Goal: Communication & Community: Answer question/provide support

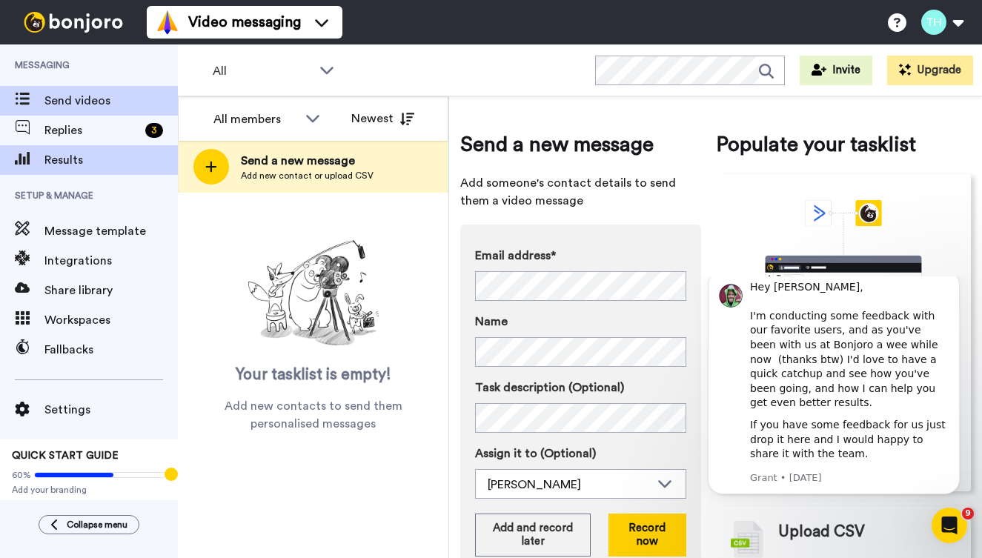
click at [40, 159] on span at bounding box center [22, 160] width 44 height 15
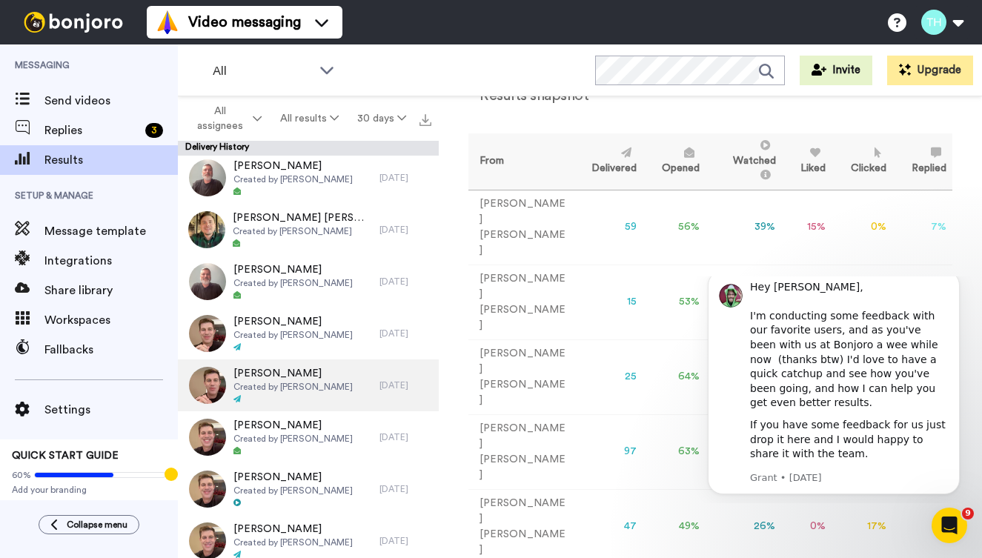
scroll to position [2186, 0]
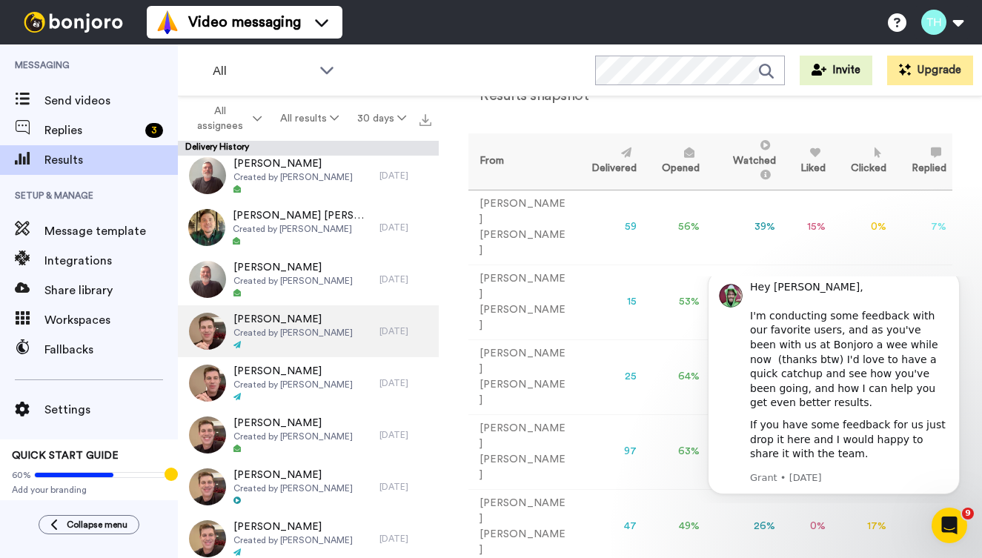
click at [309, 324] on span "Kirk Sanders" at bounding box center [293, 319] width 119 height 15
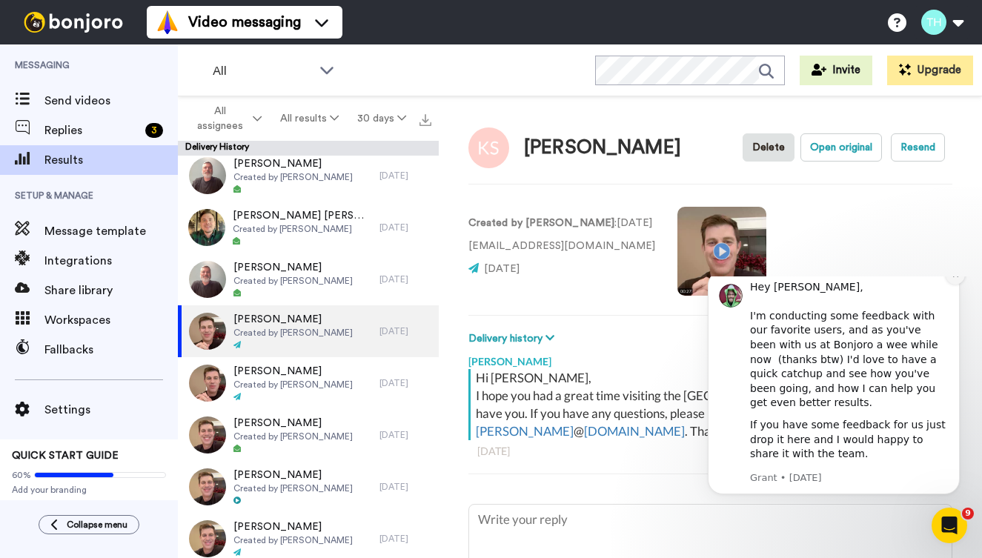
click at [956, 279] on icon "Dismiss notification" at bounding box center [956, 275] width 8 height 8
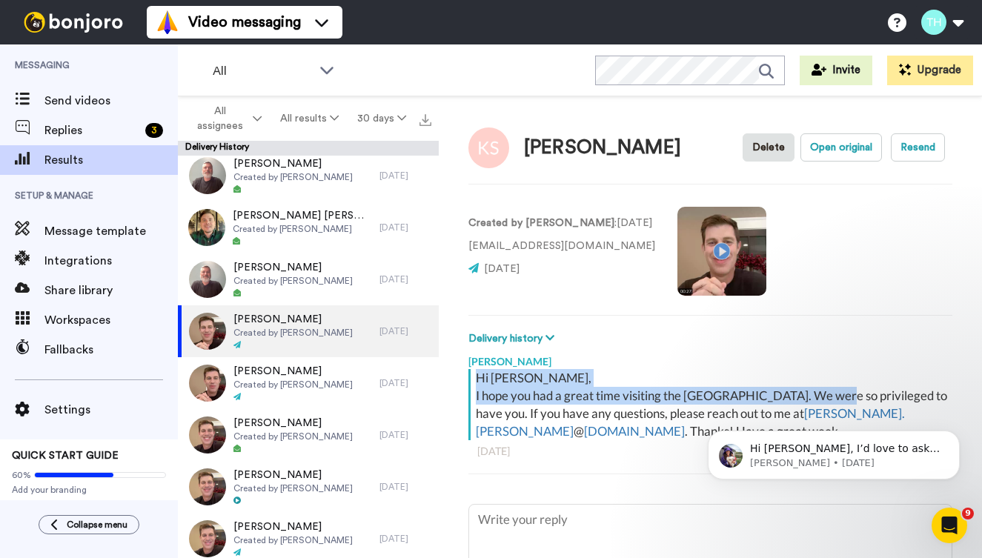
drag, startPoint x: 482, startPoint y: 378, endPoint x: 844, endPoint y: 392, distance: 362.1
click at [844, 392] on div "Hi Kirk, I hope you had a great time visiting the Northview Westfield Campus. W…" at bounding box center [712, 404] width 473 height 71
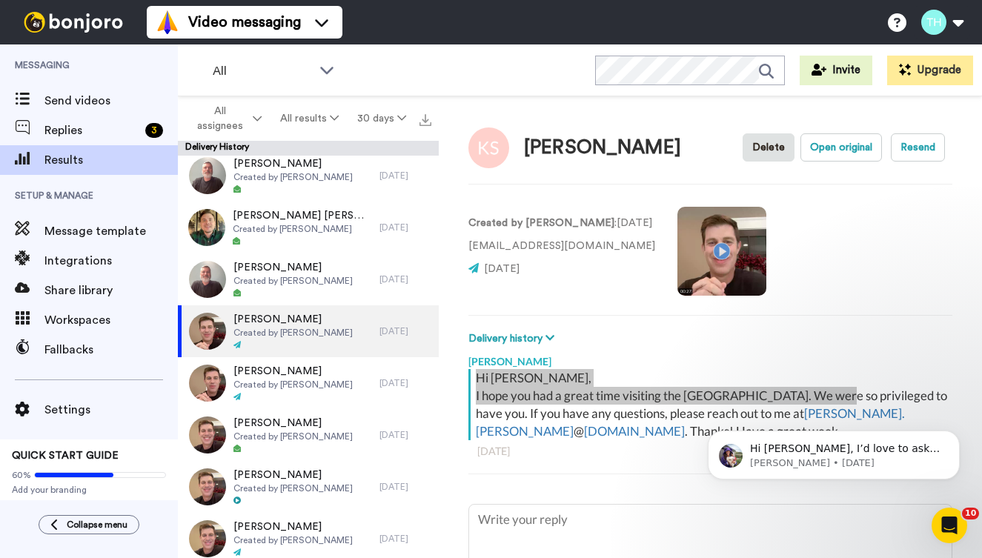
drag, startPoint x: 841, startPoint y: 426, endPoint x: 672, endPoint y: 427, distance: 169.0
click at [686, 427] on html "Hi Todd, I’d love to ask you a quick question: If Bonjoro could introduce a new…" at bounding box center [834, 452] width 297 height 104
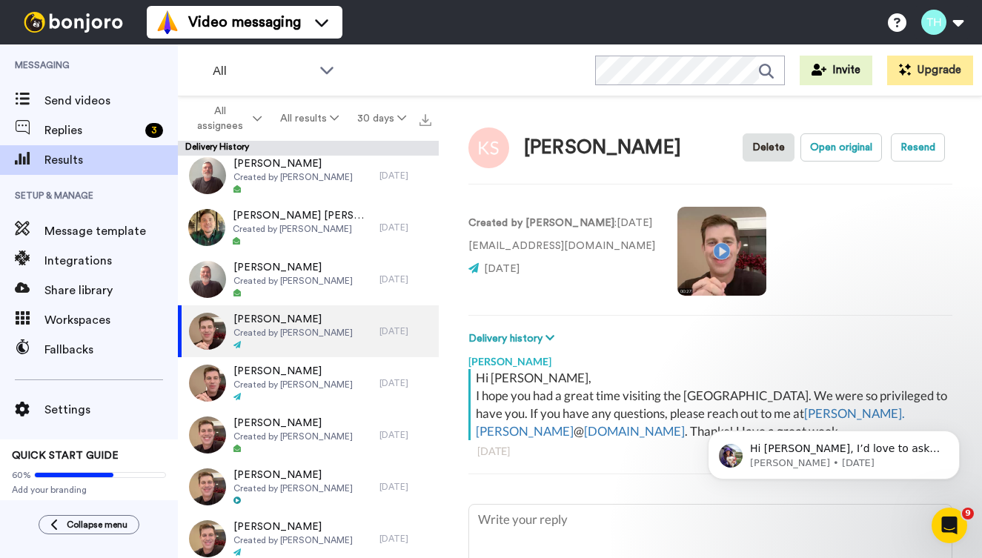
click at [685, 454] on div "11 days ago" at bounding box center [710, 451] width 466 height 15
click at [953, 437] on icon "Dismiss notification" at bounding box center [955, 434] width 5 height 5
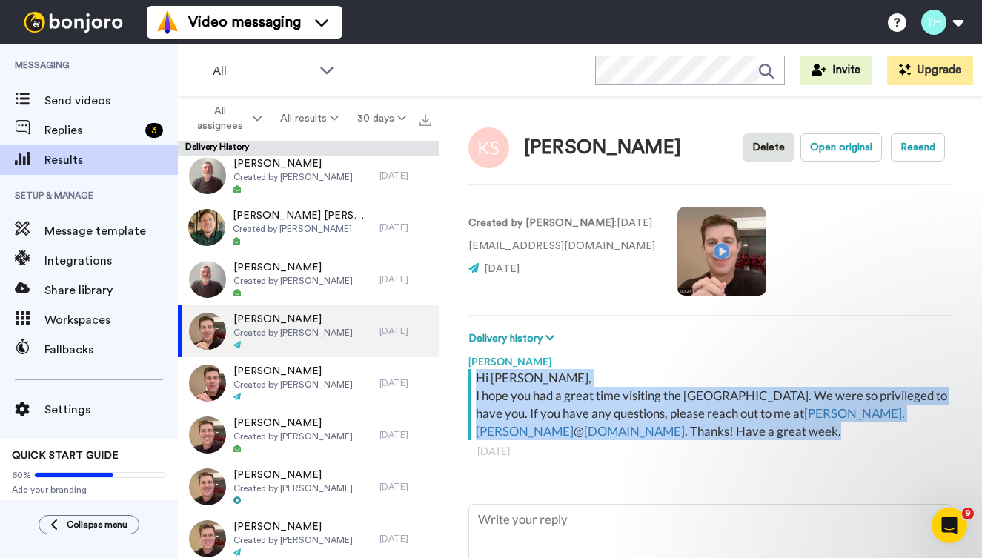
drag, startPoint x: 856, startPoint y: 431, endPoint x: 466, endPoint y: 379, distance: 393.5
click at [466, 379] on div "Kirk Sanders Delete Open original Resend Created by Todd Holzworth : 11 days ag…" at bounding box center [710, 330] width 543 height 469
copy div "Hi Kirk, I hope you had a great time visiting the Northview Westfield Campus. W…"
type textarea "x"
click at [69, 94] on span "Send videos" at bounding box center [110, 101] width 133 height 18
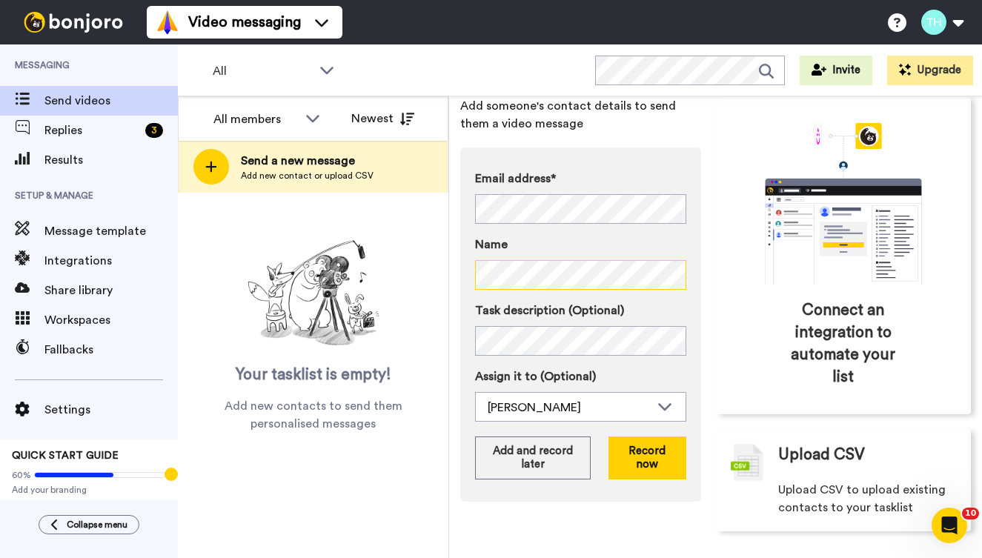
scroll to position [77, 0]
click at [640, 482] on div "Email address* No search result for ‘ kenneth.taylor242@gmail.com ’ Name Task d…" at bounding box center [580, 325] width 241 height 354
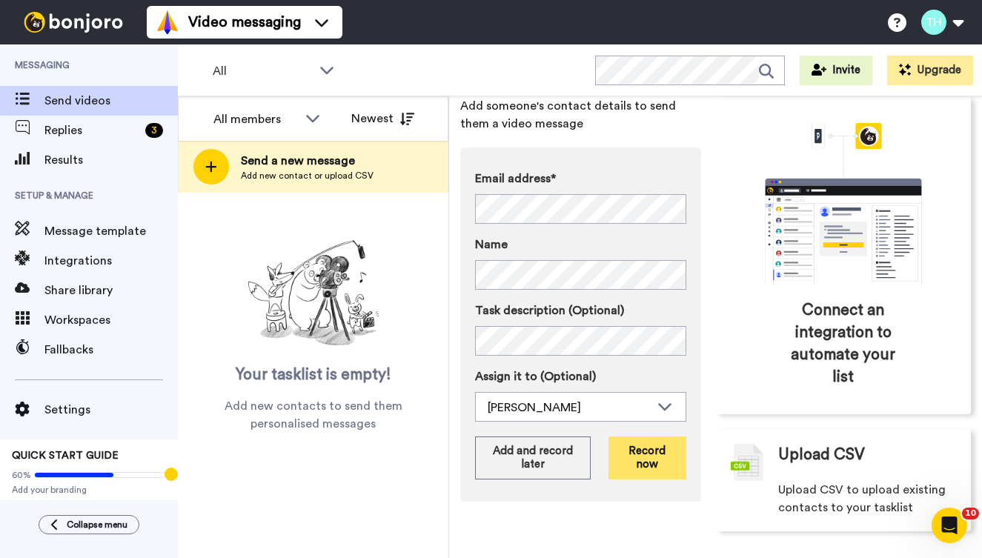
click at [655, 457] on button "Record now" at bounding box center [647, 458] width 77 height 43
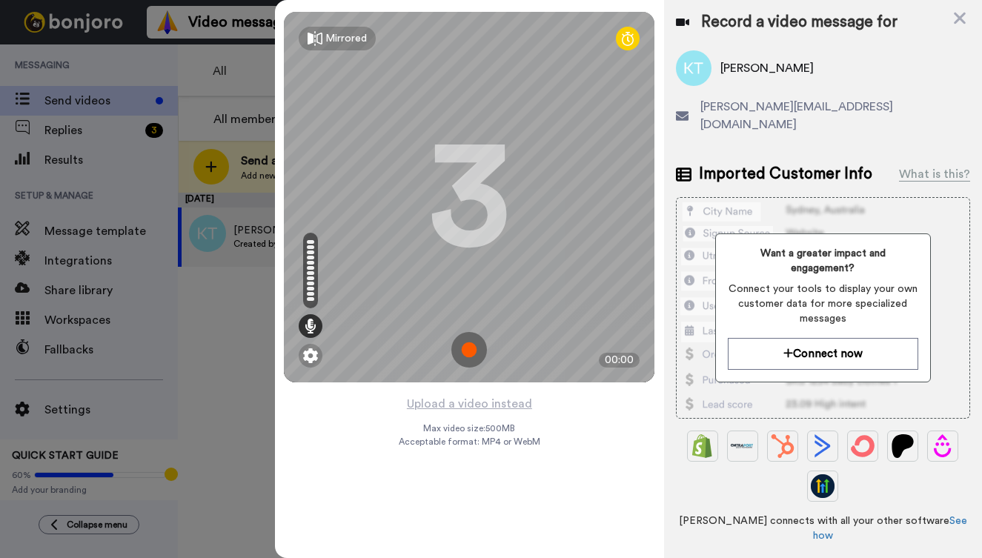
click at [466, 346] on img at bounding box center [470, 350] width 36 height 36
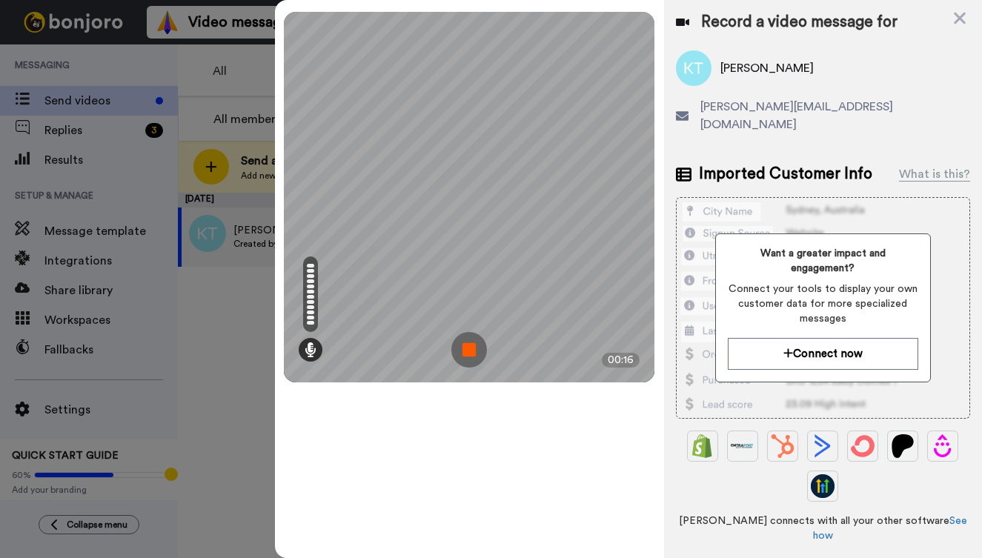
click at [477, 345] on img at bounding box center [470, 350] width 36 height 36
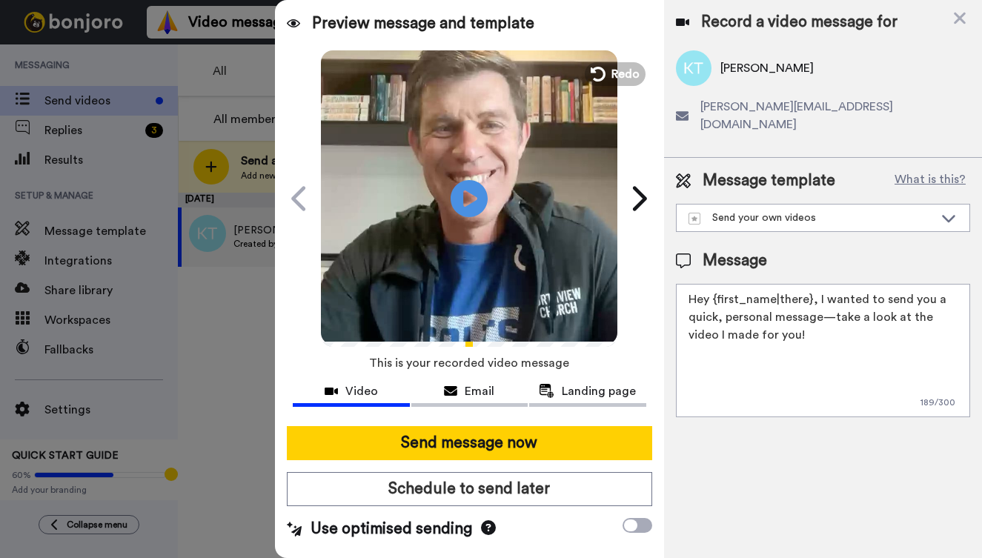
drag, startPoint x: 776, startPoint y: 320, endPoint x: 684, endPoint y: 276, distance: 102.5
click at [684, 284] on textarea "Hey {first_name|there}, I wanted to send you a quick, personal message—take a l…" at bounding box center [823, 350] width 294 height 133
click at [810, 314] on textarea "Hey {first_name|there}, I wanted to send you a quick, personal message—take a l…" at bounding box center [823, 350] width 294 height 133
drag, startPoint x: 785, startPoint y: 323, endPoint x: 684, endPoint y: 275, distance: 111.8
click at [684, 284] on textarea "Hey {first_name|there}, I wanted to send you a quick, personal message—take a l…" at bounding box center [823, 350] width 294 height 133
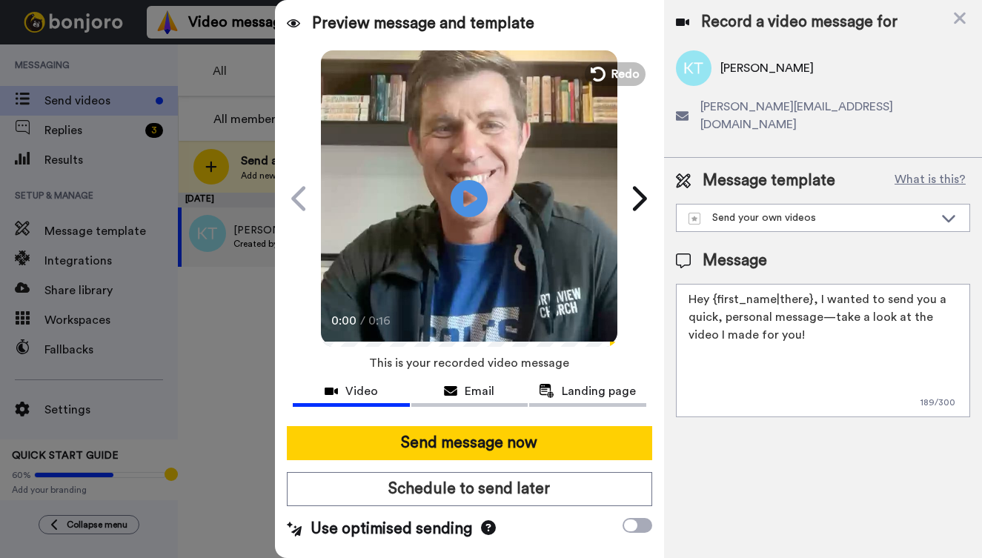
paste textarea "i Kirk, I hope you had a great time visiting the Northview Westfield Campus. We…"
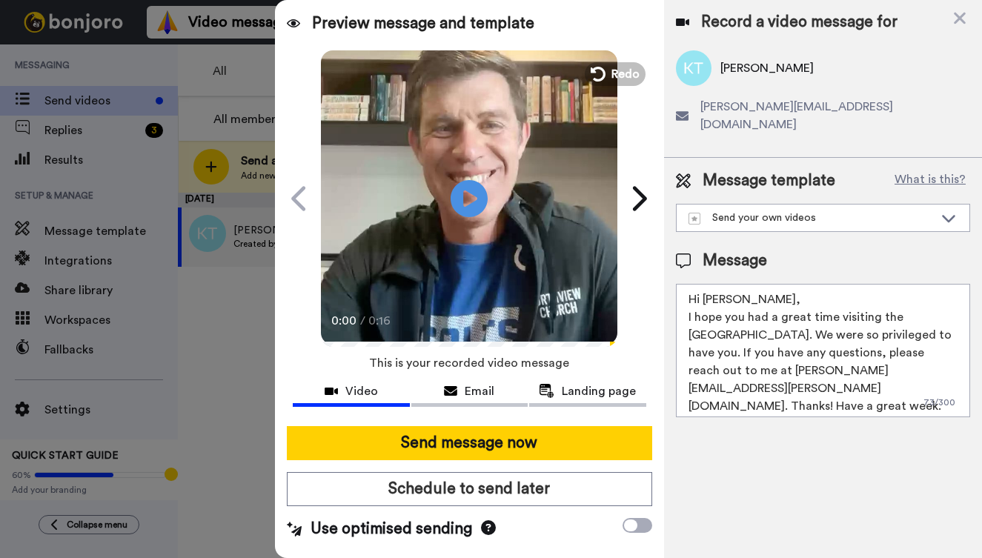
click at [724, 284] on textarea "Hi Kirk, I hope you had a great time visiting the Northview Westfield Campus. W…" at bounding box center [823, 350] width 294 height 133
type textarea "Hi Kenneth, I hope you had a great time visiting the Northview Westfield Campus…"
click at [626, 68] on span "Redo" at bounding box center [627, 73] width 31 height 19
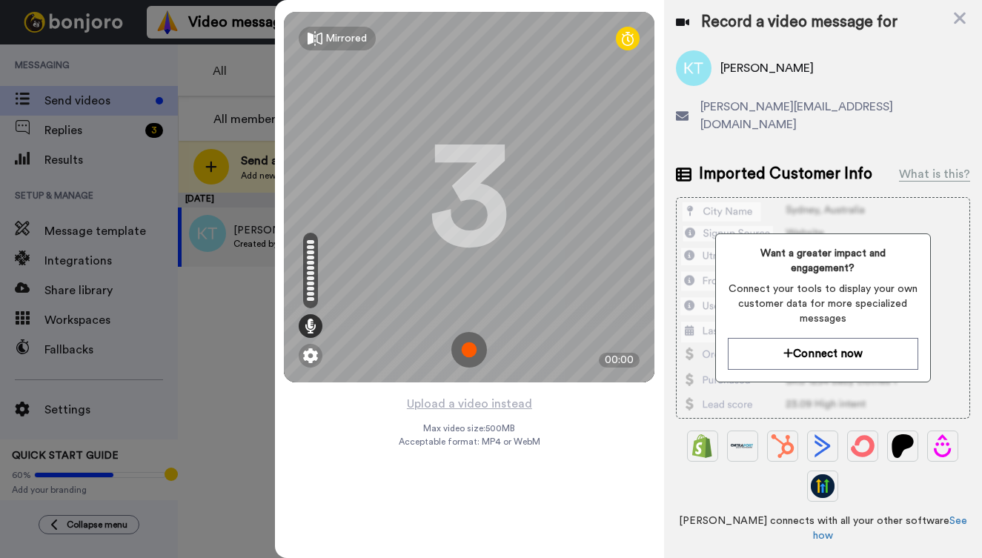
click at [478, 346] on img at bounding box center [470, 350] width 36 height 36
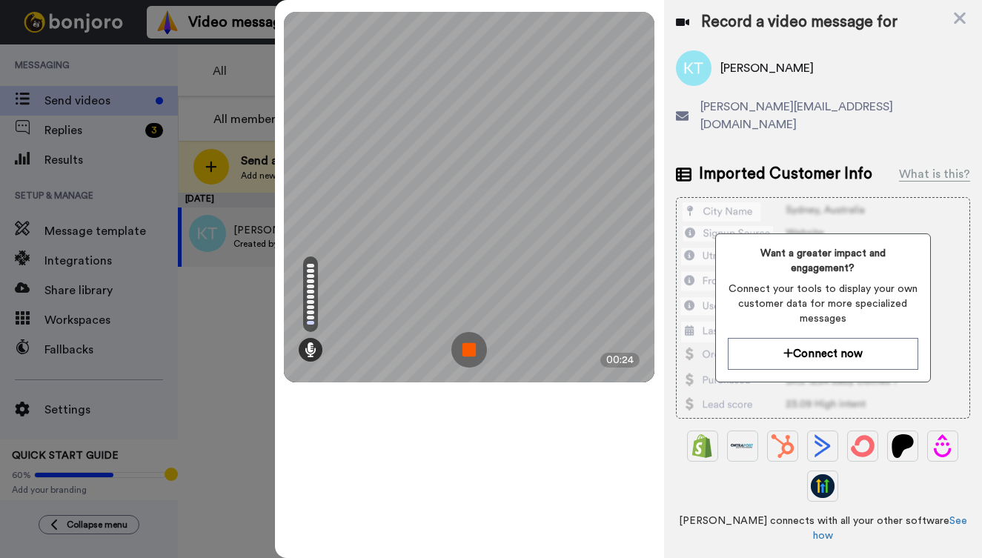
click at [463, 345] on img at bounding box center [470, 350] width 36 height 36
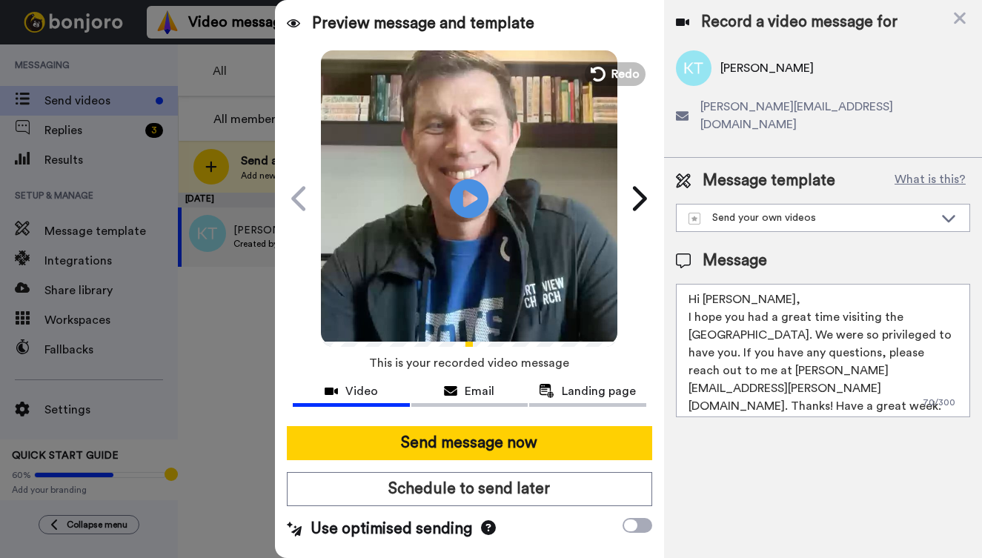
click at [468, 199] on icon "Play/Pause" at bounding box center [469, 198] width 39 height 70
click at [706, 337] on textarea "Hi Kenneth, I hope you had a great time visiting the Northview Westfield Campus…" at bounding box center [823, 350] width 294 height 133
type textarea "Hi Kenneth, I hope you had a great time visiting the Northview Westfield Campus…"
click at [757, 466] on div "Record a video message for Kenneth Taylor kenneth.taylor242@gmail.com Message t…" at bounding box center [823, 279] width 318 height 558
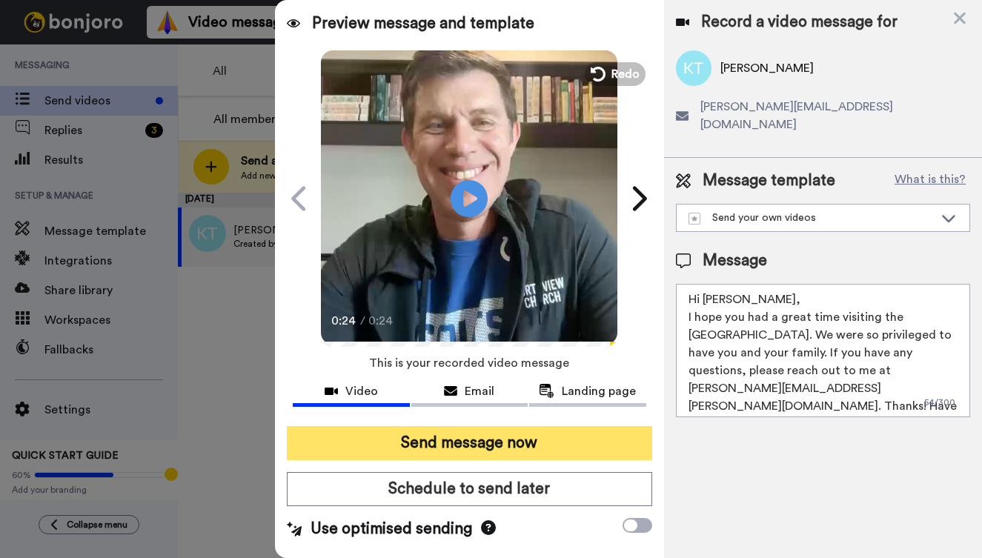
click at [523, 438] on button "Send message now" at bounding box center [470, 443] width 366 height 34
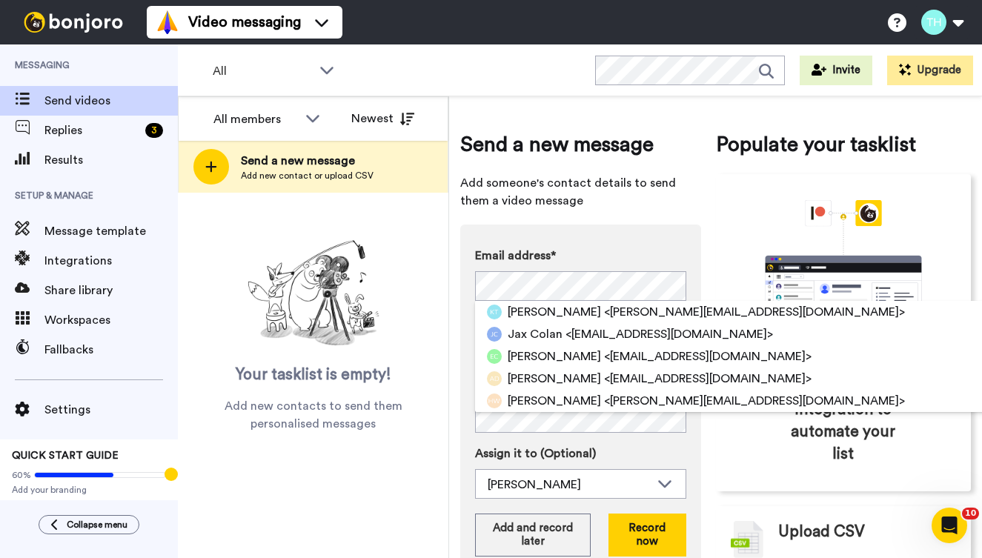
click at [452, 357] on div "Send a new message Add someone's contact details to send them a video message E…" at bounding box center [715, 327] width 533 height 462
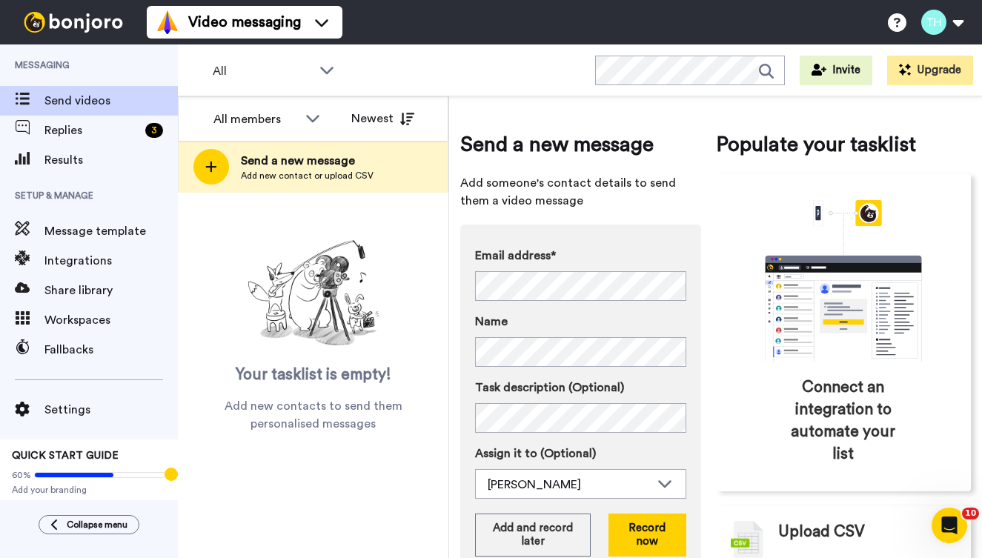
click at [451, 277] on div "Send a new message Add someone's contact details to send them a video message E…" at bounding box center [715, 327] width 533 height 462
click at [658, 530] on button "Record now" at bounding box center [647, 535] width 77 height 43
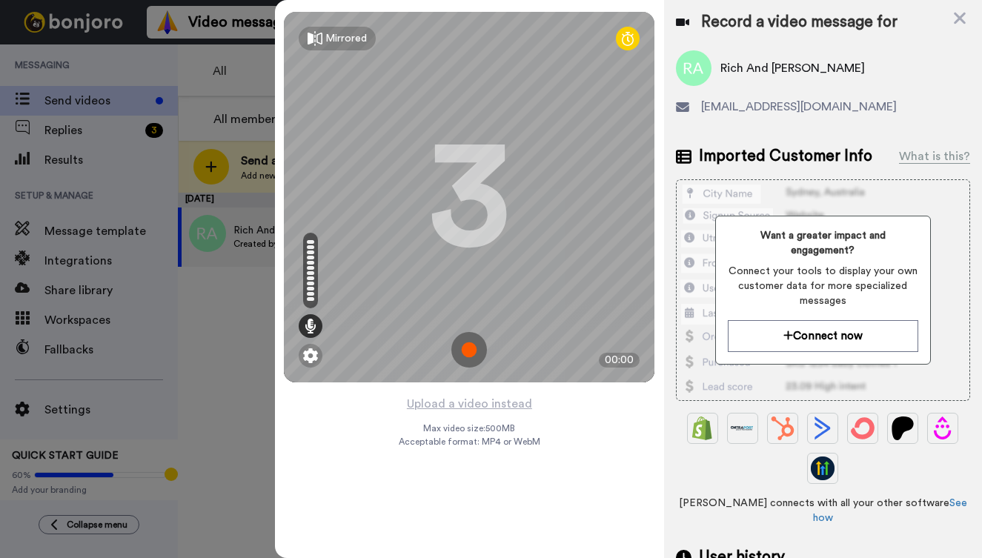
click at [472, 351] on img at bounding box center [470, 350] width 36 height 36
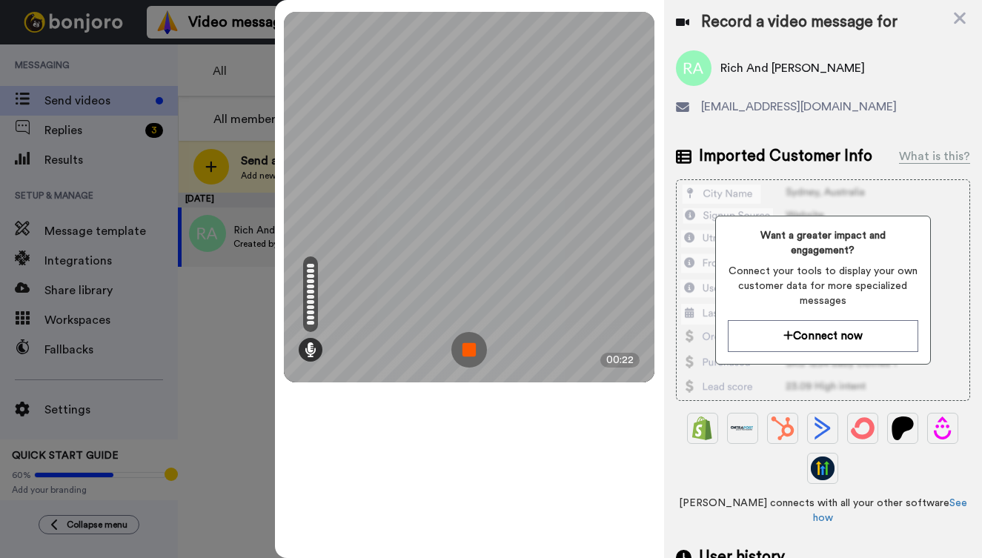
click at [469, 351] on img at bounding box center [470, 350] width 36 height 36
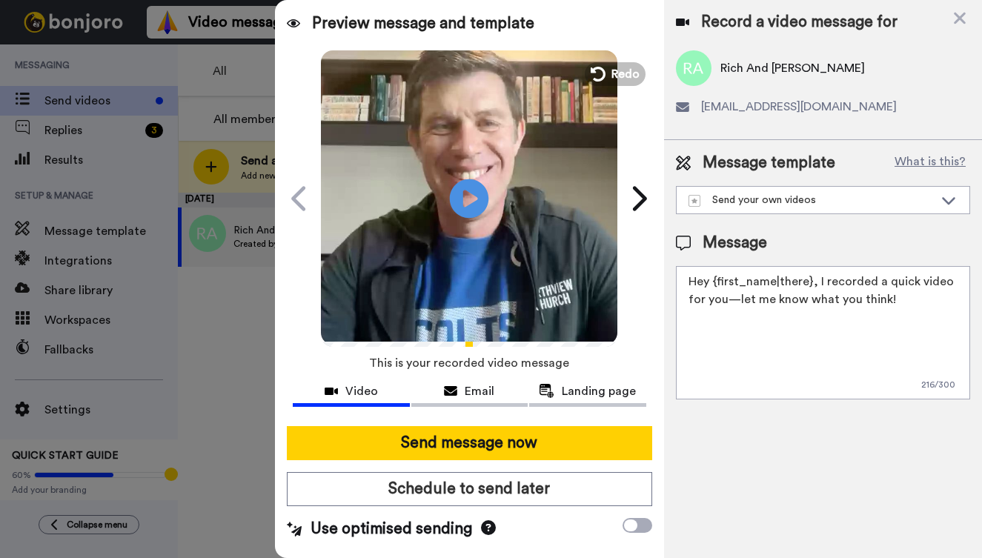
click at [472, 191] on icon at bounding box center [469, 198] width 39 height 39
drag, startPoint x: 899, startPoint y: 300, endPoint x: 675, endPoint y: 271, distance: 224.9
click at [676, 271] on textarea "Hey {first_name|there}, I recorded a quick video for you—let me know what you t…" at bounding box center [823, 332] width 294 height 133
paste textarea "i [PERSON_NAME], I hope you had a great time visiting the [GEOGRAPHIC_DATA]. We…"
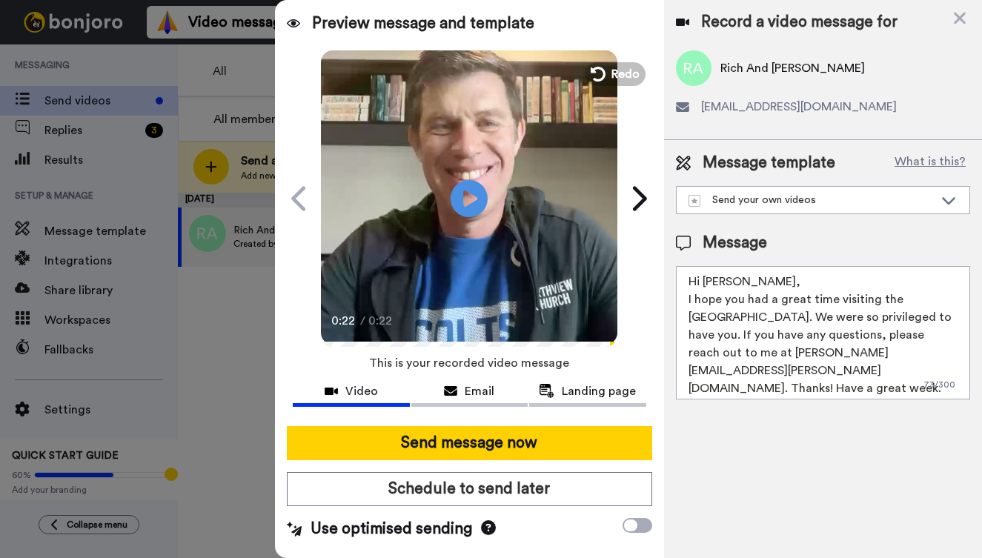
click at [724, 281] on textarea "Hi [PERSON_NAME], I hope you had a great time visiting the [GEOGRAPHIC_DATA]. W…" at bounding box center [823, 332] width 294 height 133
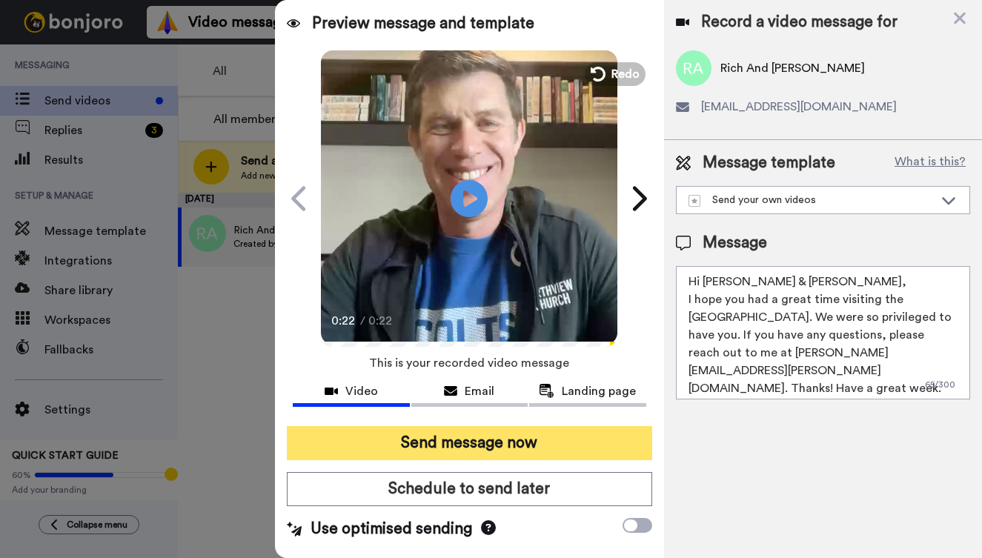
type textarea "Hi Rich & Carla, I hope you had a great time visiting the Northview Westfield C…"
click at [507, 443] on button "Send message now" at bounding box center [470, 443] width 366 height 34
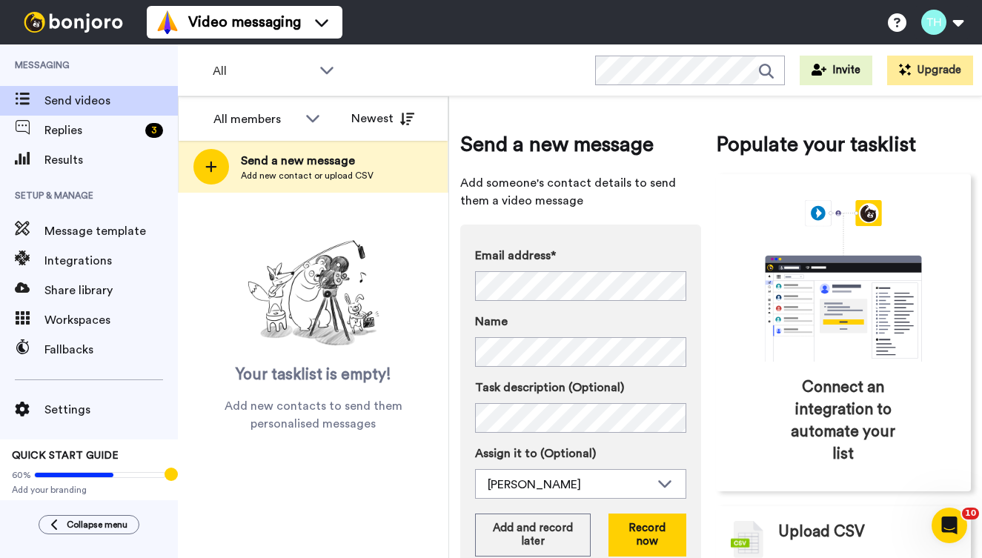
click at [454, 373] on div "Send a new message Add someone's contact details to send them a video message E…" at bounding box center [715, 327] width 533 height 462
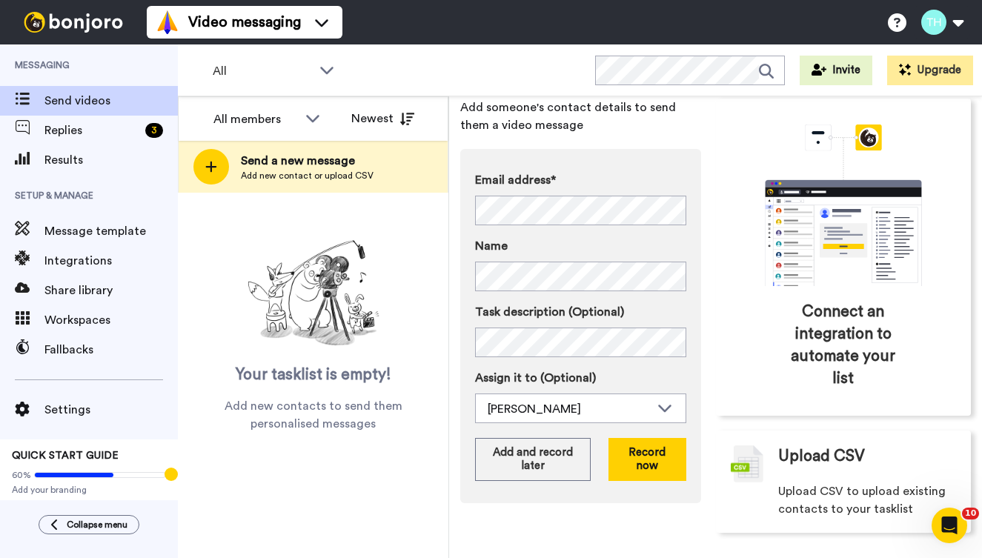
scroll to position [76, 0]
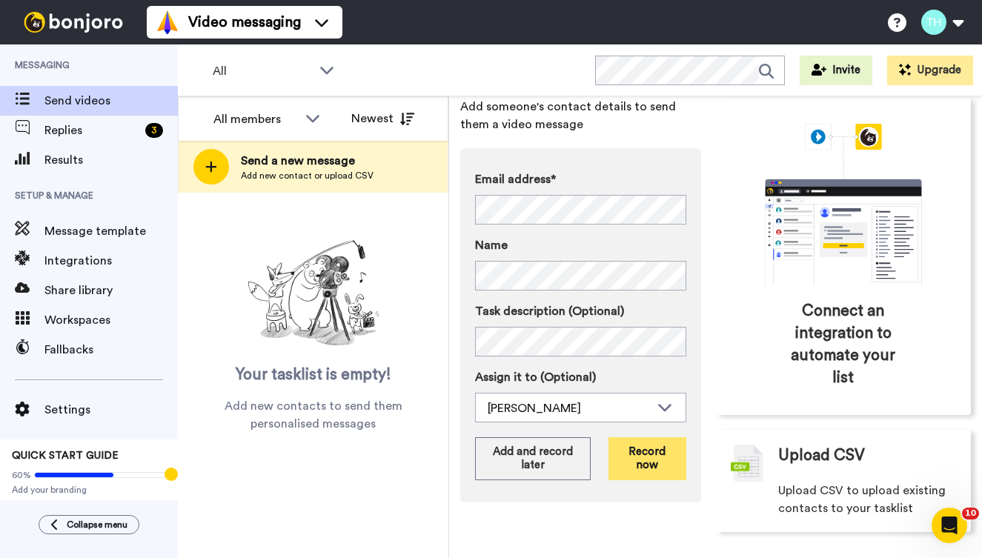
click at [652, 458] on button "Record now" at bounding box center [647, 458] width 77 height 43
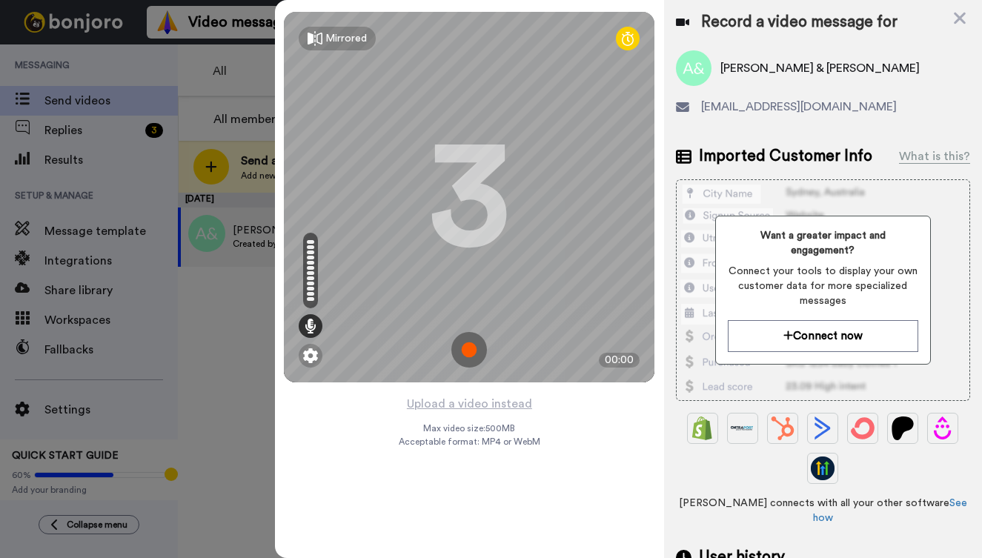
click at [466, 347] on img at bounding box center [470, 350] width 36 height 36
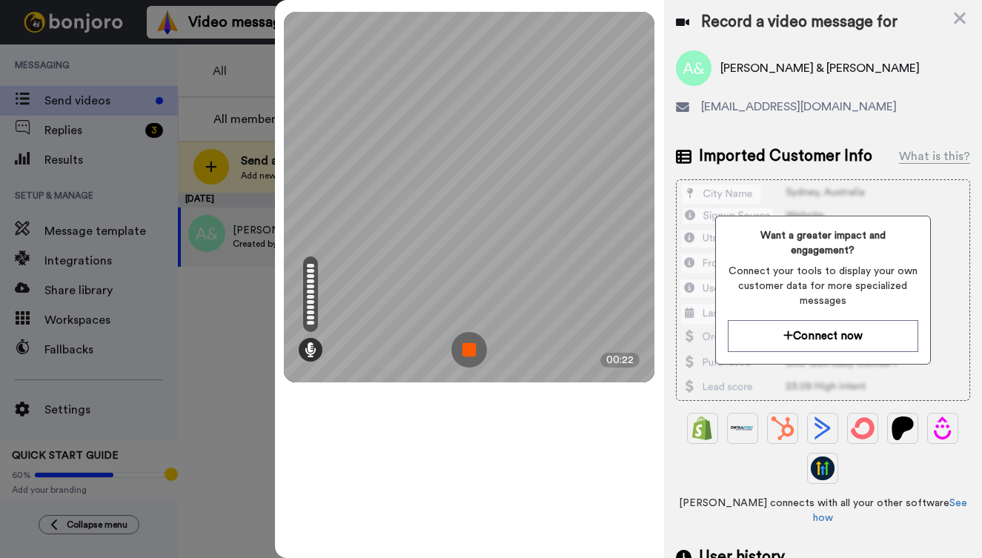
click at [471, 352] on img at bounding box center [470, 350] width 36 height 36
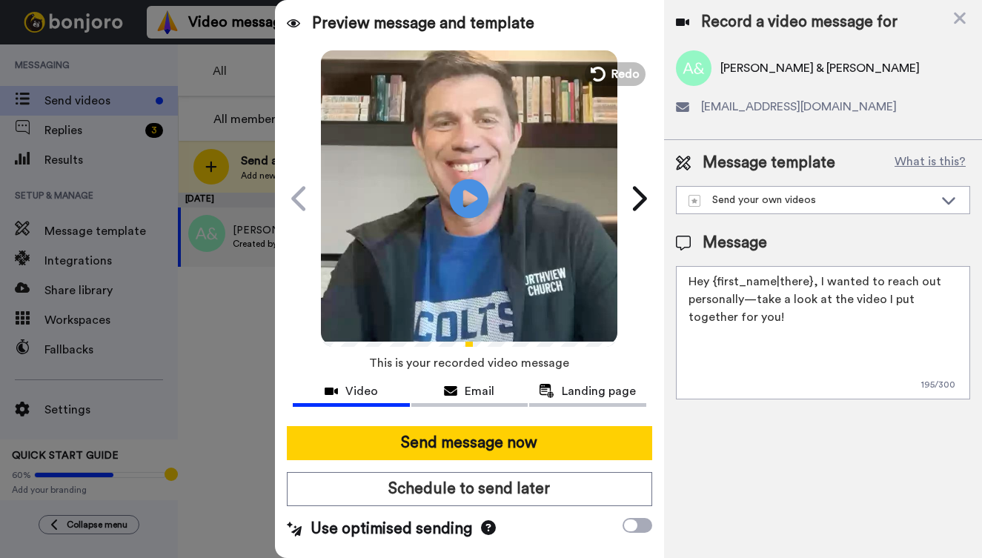
click at [472, 193] on icon at bounding box center [469, 198] width 39 height 39
drag, startPoint x: 744, startPoint y: 318, endPoint x: 678, endPoint y: 277, distance: 77.6
click at [678, 277] on textarea "Hey {first_name|there}, I wanted to reach out personally—take a look at the vid…" at bounding box center [823, 332] width 294 height 133
paste textarea "i [PERSON_NAME], I hope you had a great time visiting the [GEOGRAPHIC_DATA]. We…"
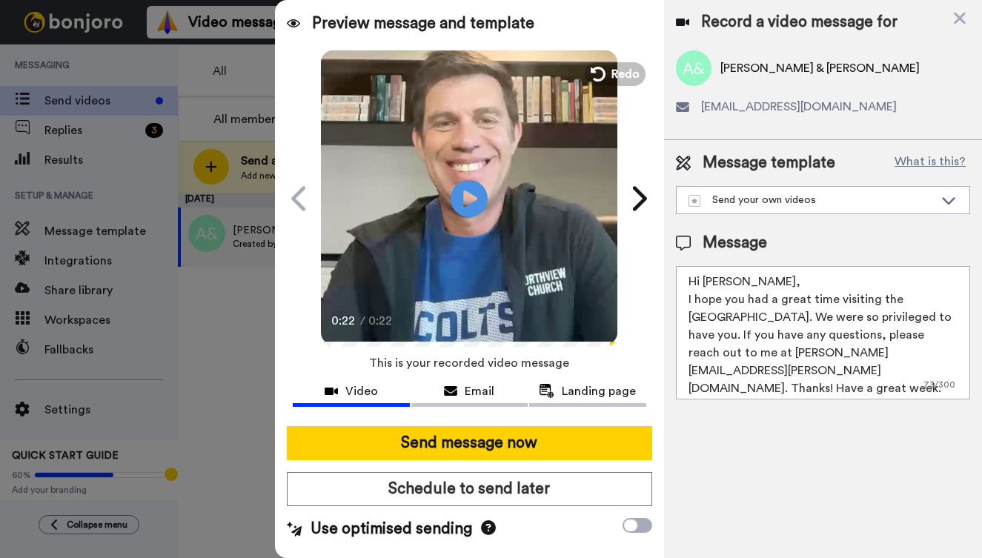
click at [724, 287] on textarea "Hi Kirk, I hope you had a great time visiting the Northview Westfield Campus. W…" at bounding box center [823, 332] width 294 height 133
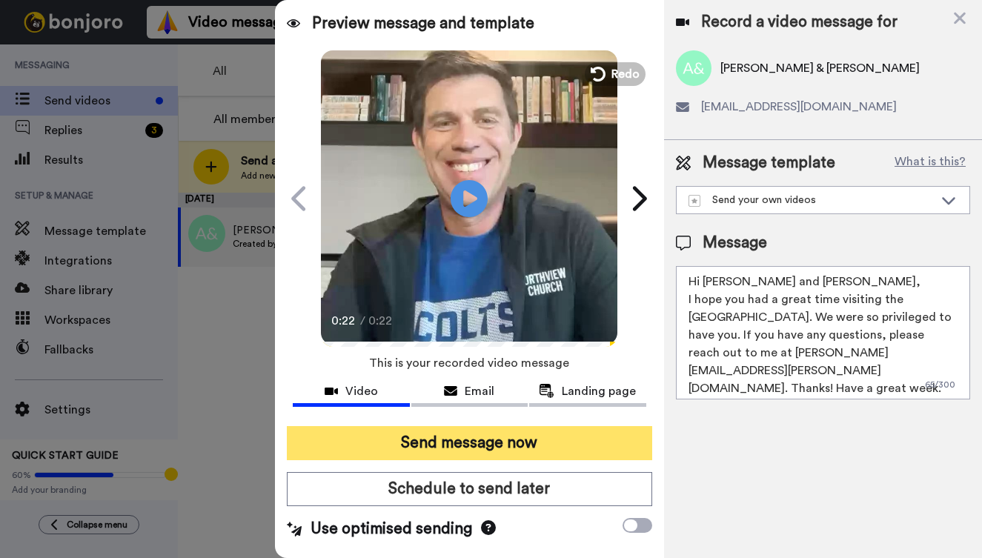
type textarea "Hi Andy and Ali, I hope you had a great time visiting the Northview Westfield C…"
click at [492, 443] on button "Send message now" at bounding box center [470, 443] width 366 height 34
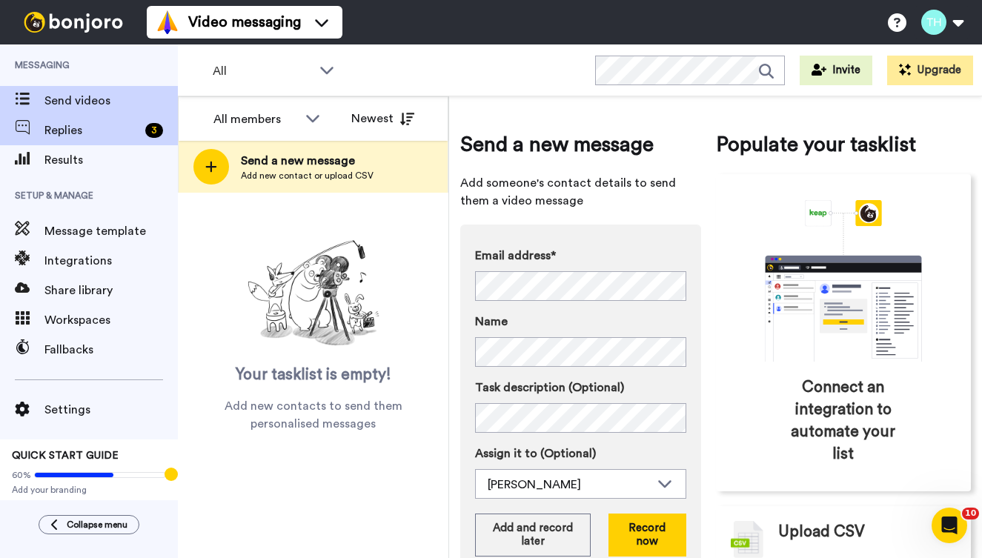
click at [61, 129] on span "Replies" at bounding box center [91, 131] width 95 height 18
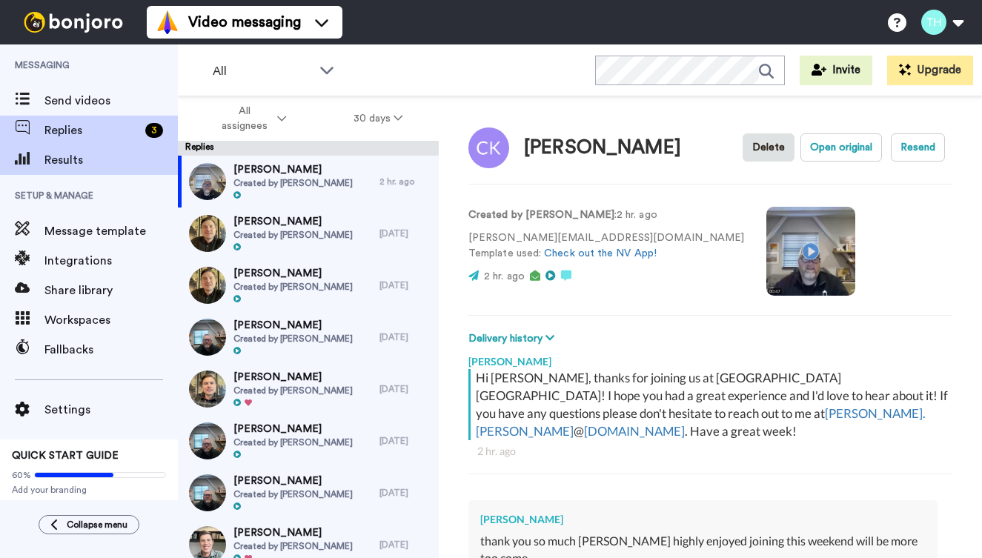
click at [32, 159] on span at bounding box center [22, 160] width 44 height 15
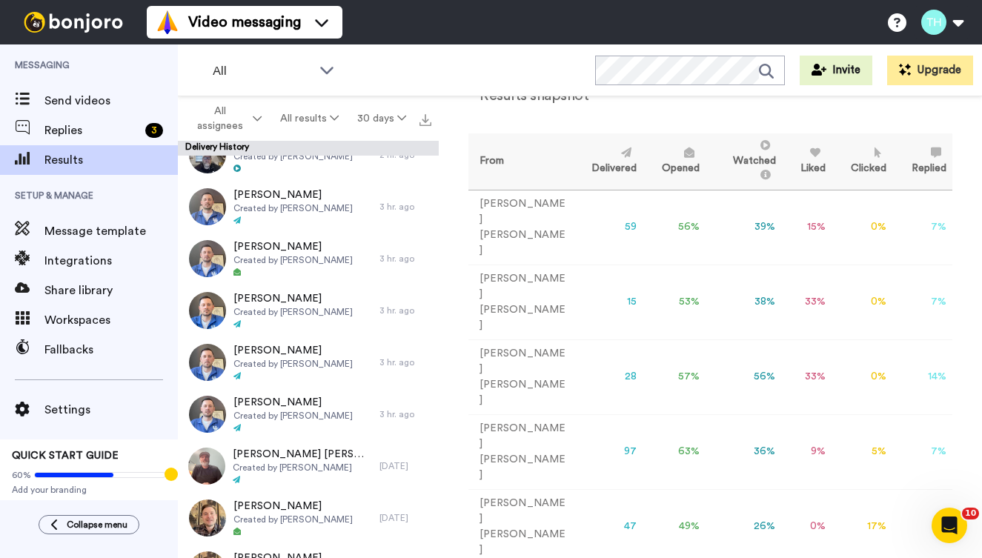
scroll to position [495, 0]
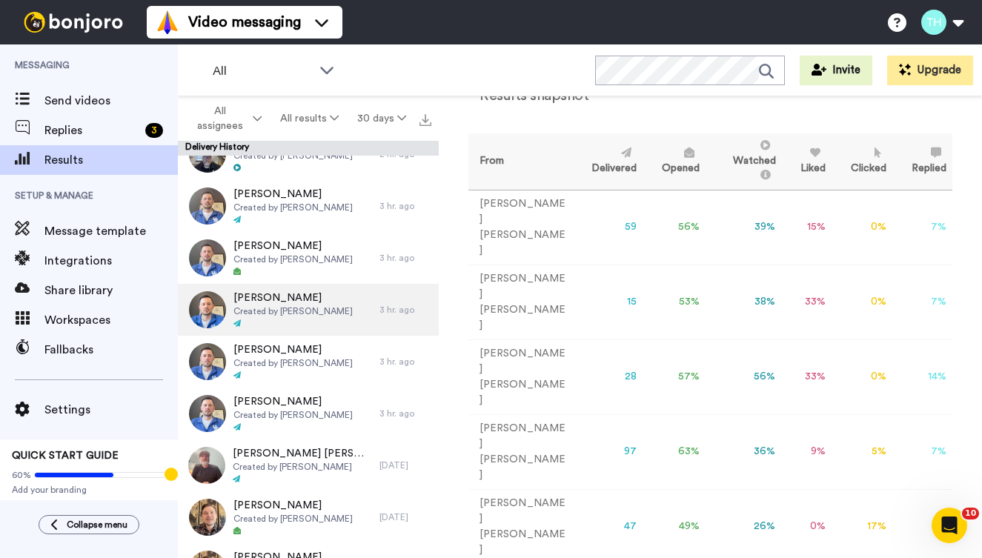
click at [287, 302] on span "Ryan Davis" at bounding box center [293, 298] width 119 height 15
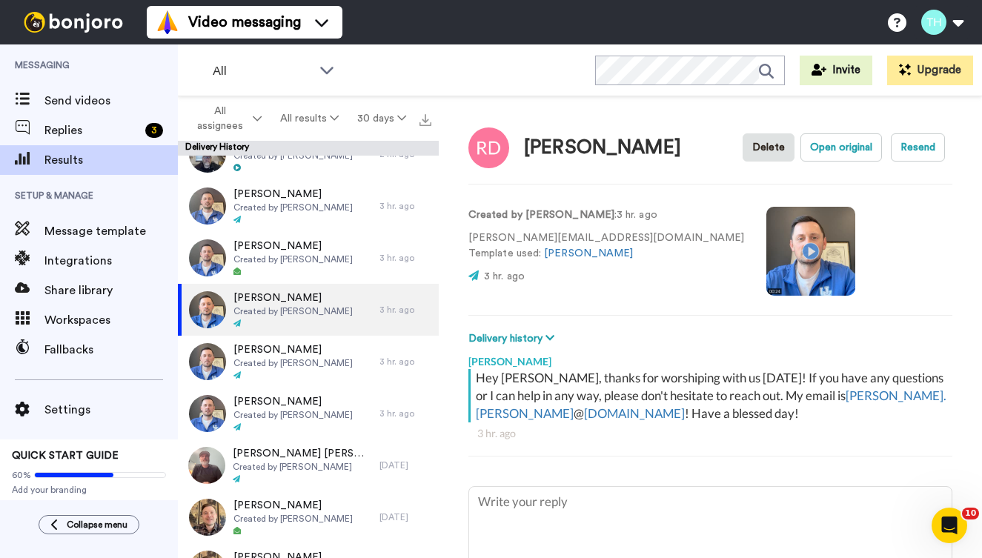
click at [767, 250] on video at bounding box center [811, 251] width 89 height 89
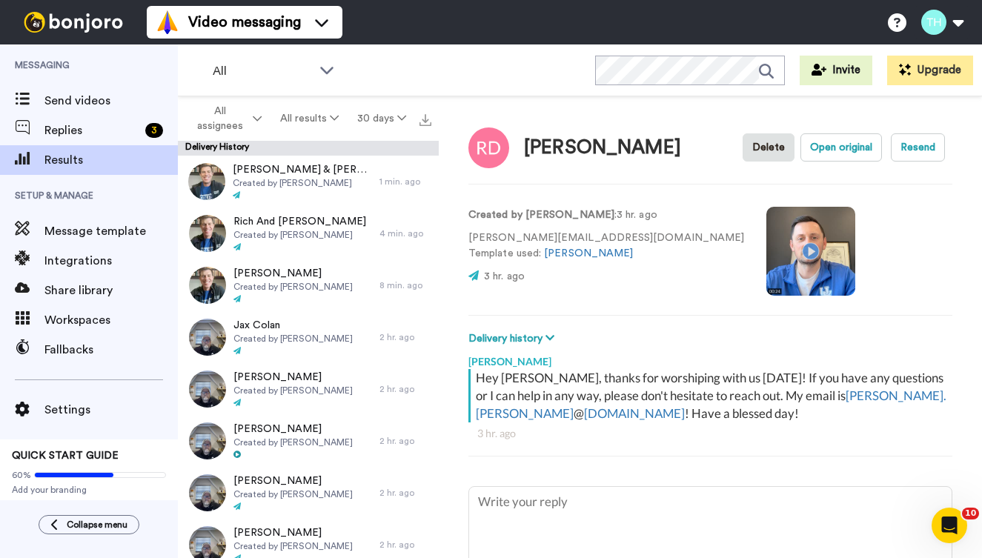
click at [767, 258] on video at bounding box center [811, 251] width 89 height 89
click at [70, 102] on span "Send videos" at bounding box center [110, 101] width 133 height 18
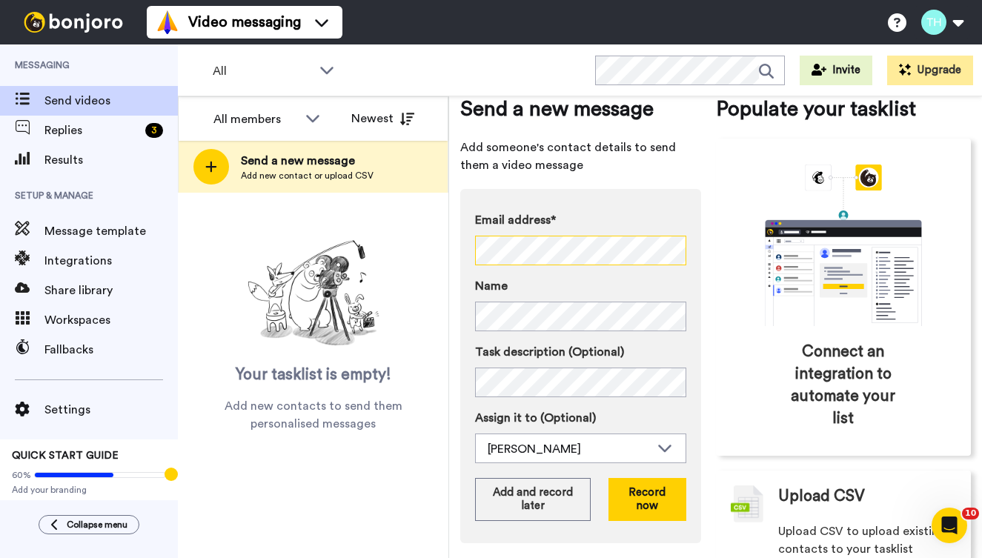
scroll to position [48, 0]
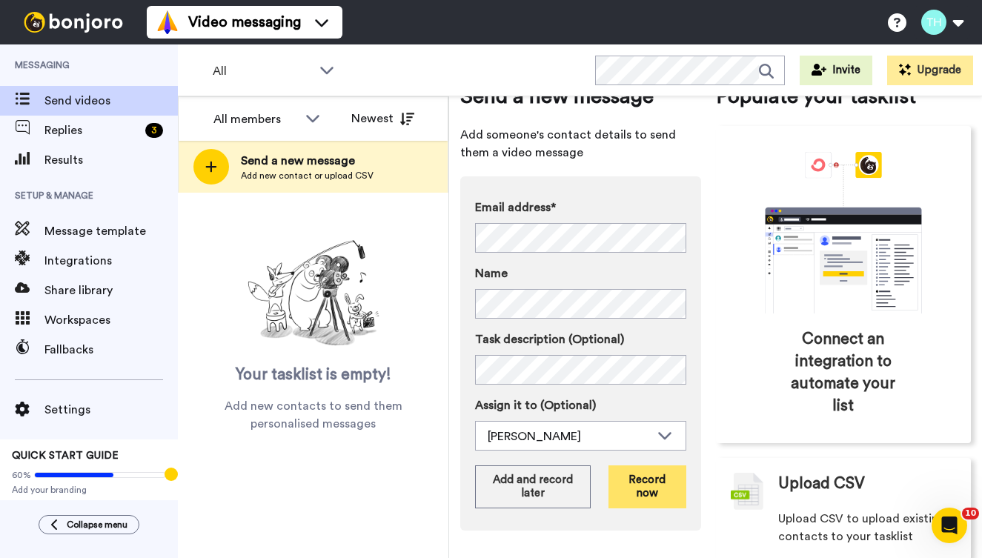
click at [660, 487] on button "Record now" at bounding box center [647, 487] width 77 height 43
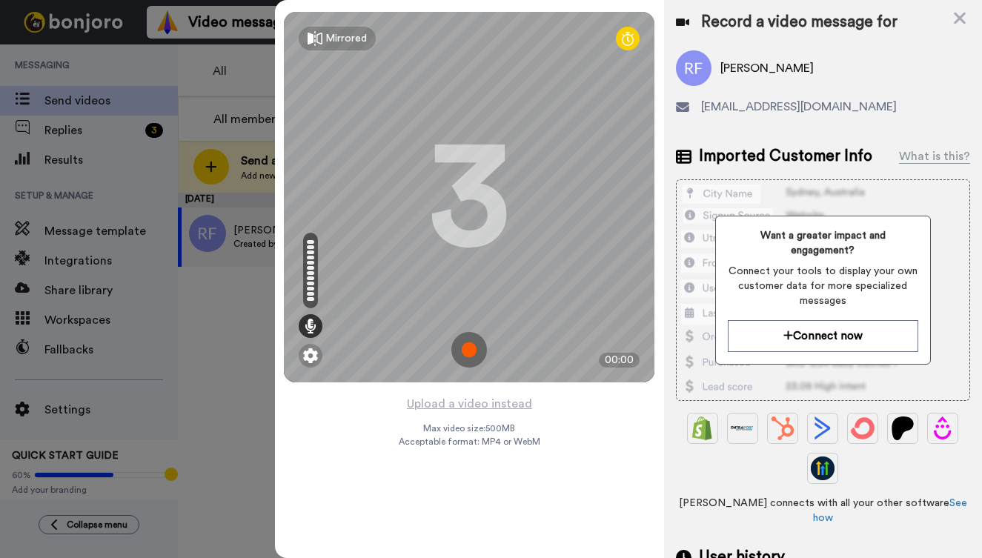
click at [469, 349] on img at bounding box center [470, 350] width 36 height 36
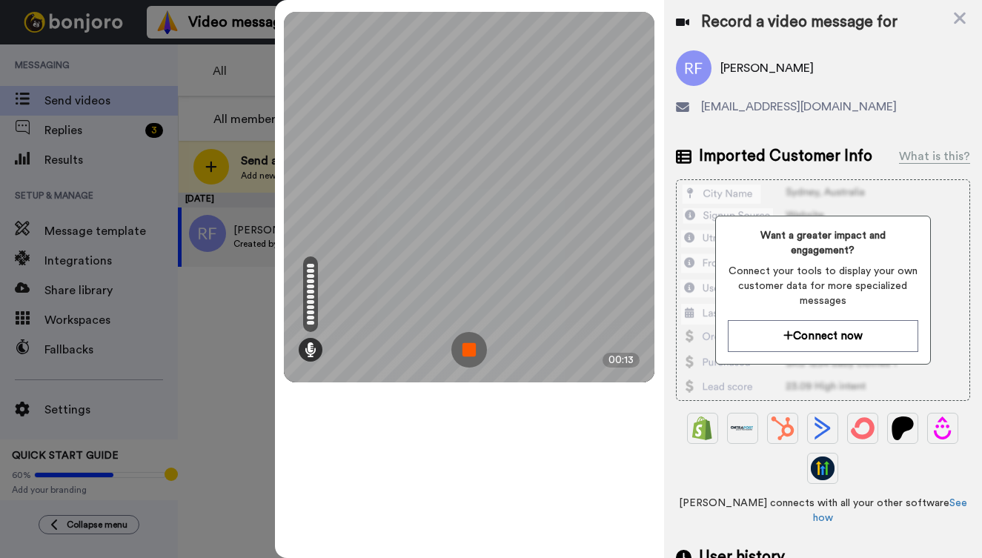
click at [469, 361] on img at bounding box center [470, 350] width 36 height 36
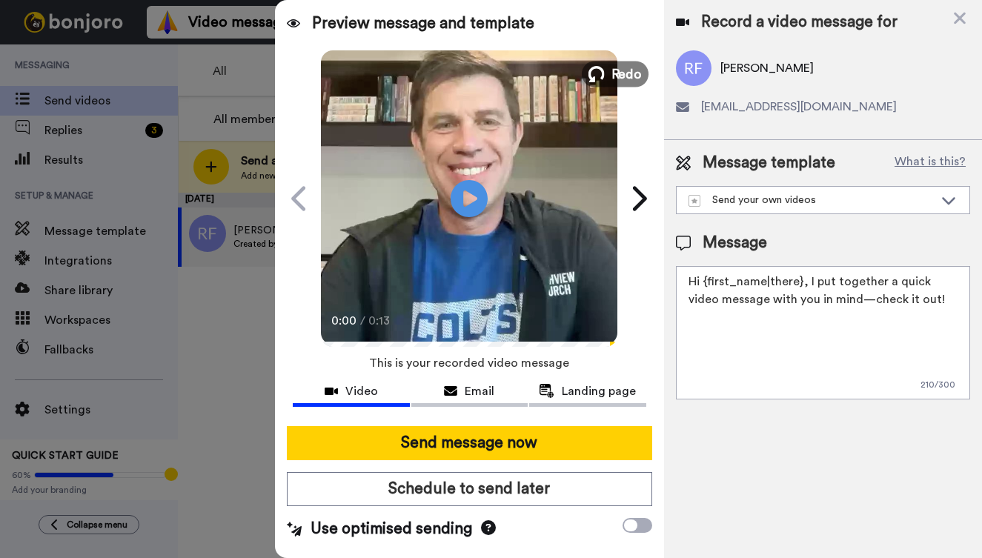
click at [603, 70] on icon at bounding box center [597, 74] width 16 height 16
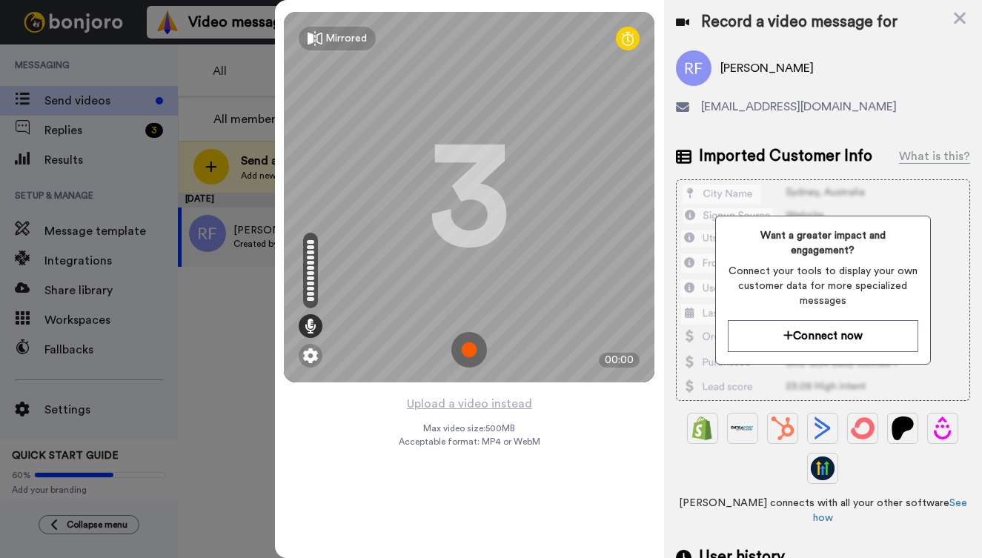
click at [474, 345] on img at bounding box center [470, 350] width 36 height 36
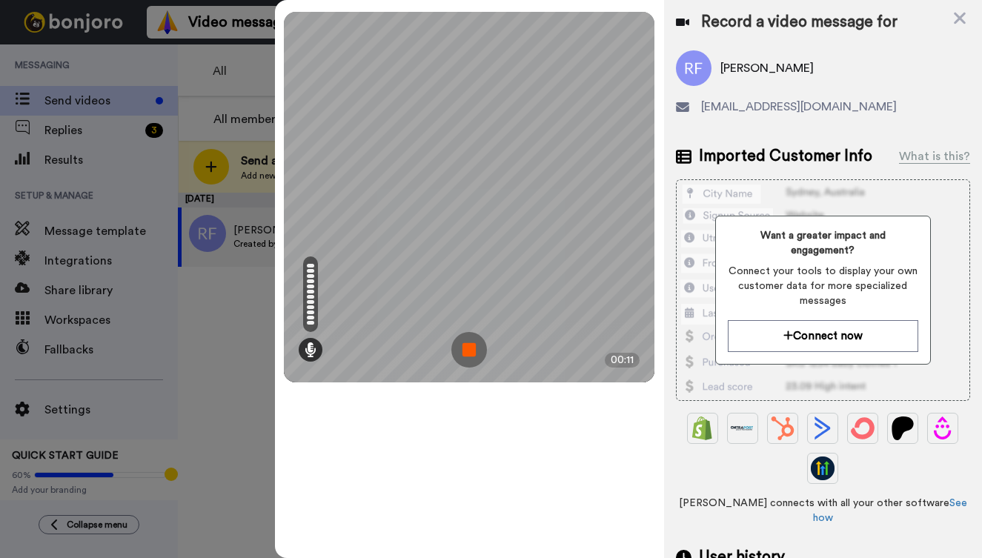
click at [459, 359] on img at bounding box center [470, 350] width 36 height 36
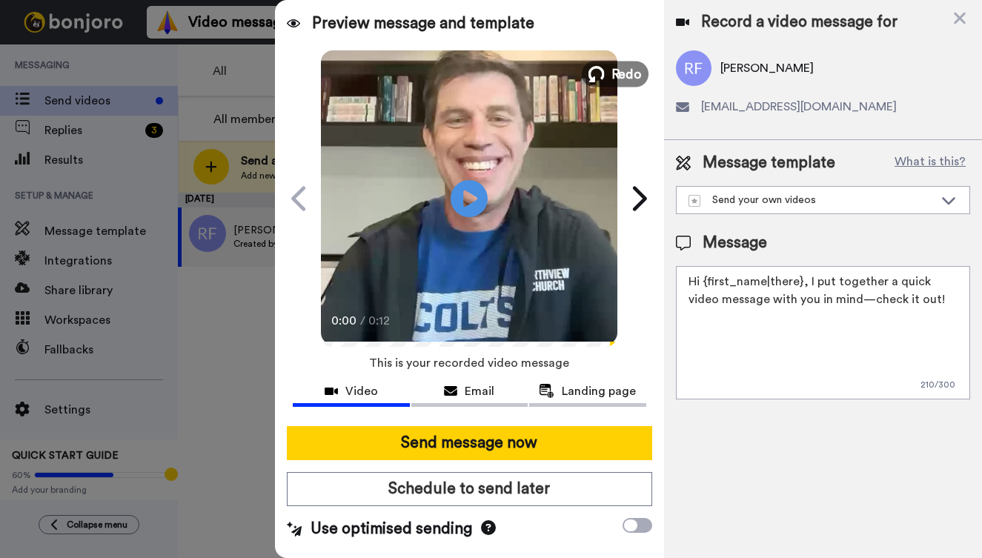
click at [602, 74] on icon at bounding box center [597, 74] width 16 height 16
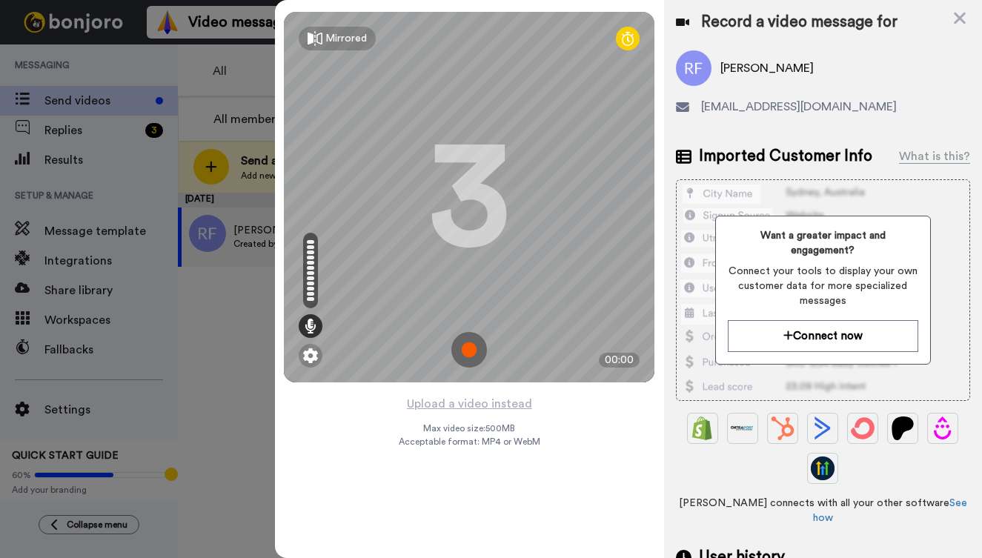
click at [476, 354] on img at bounding box center [470, 350] width 36 height 36
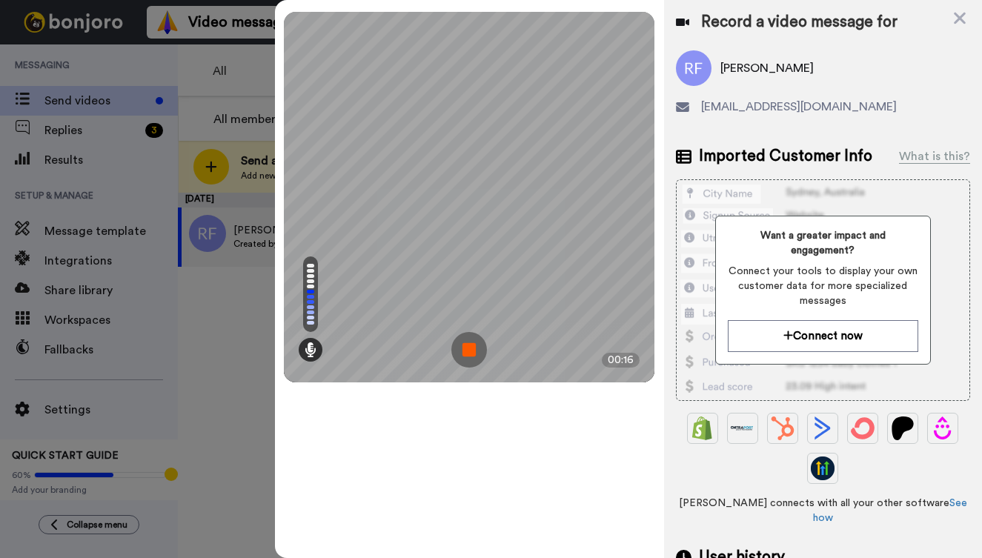
click at [472, 340] on img at bounding box center [470, 350] width 36 height 36
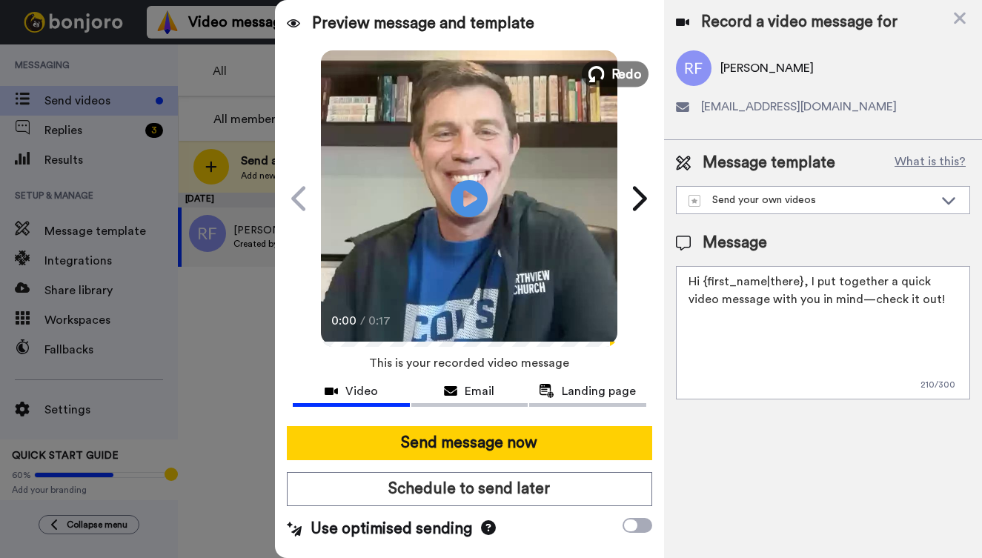
click at [600, 69] on icon at bounding box center [597, 74] width 16 height 16
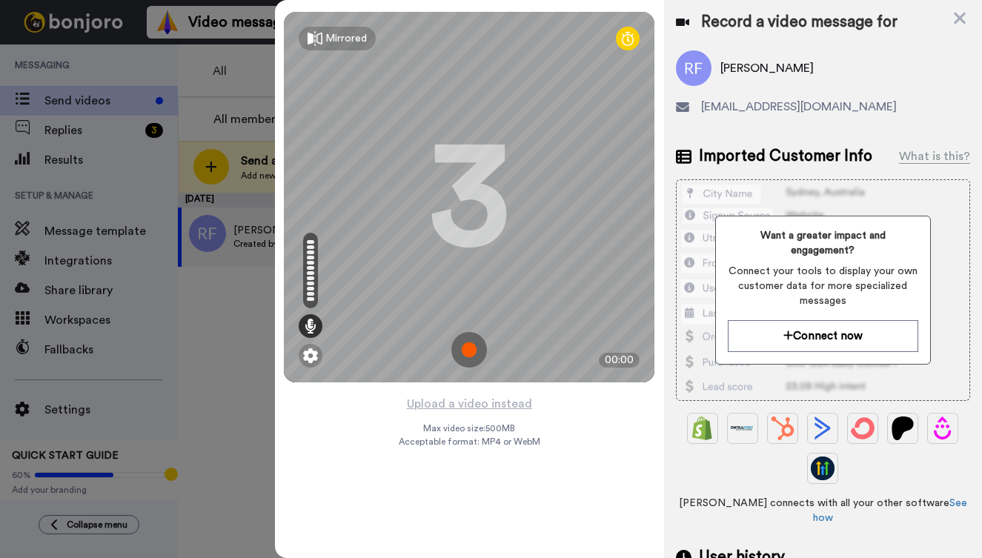
click at [471, 348] on img at bounding box center [470, 350] width 36 height 36
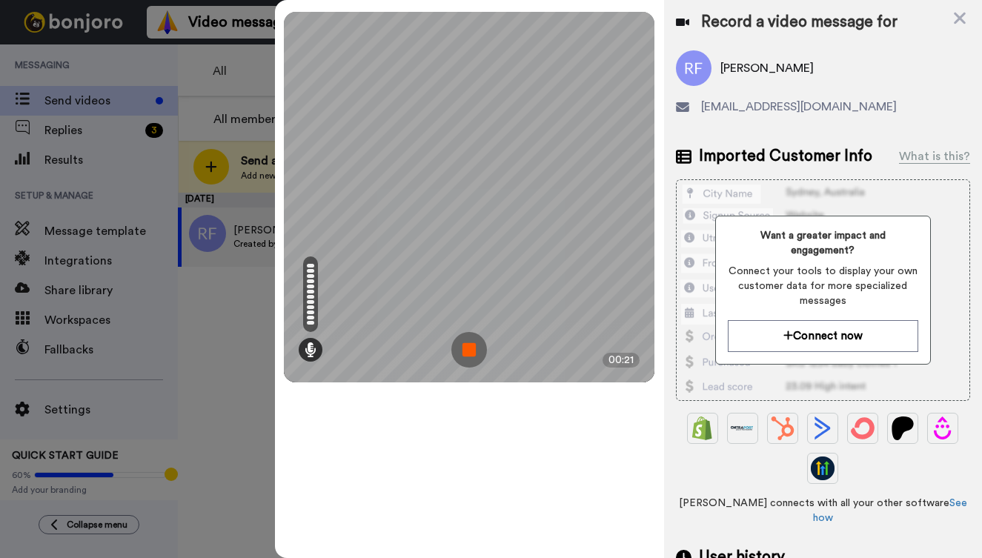
click at [468, 347] on img at bounding box center [470, 350] width 36 height 36
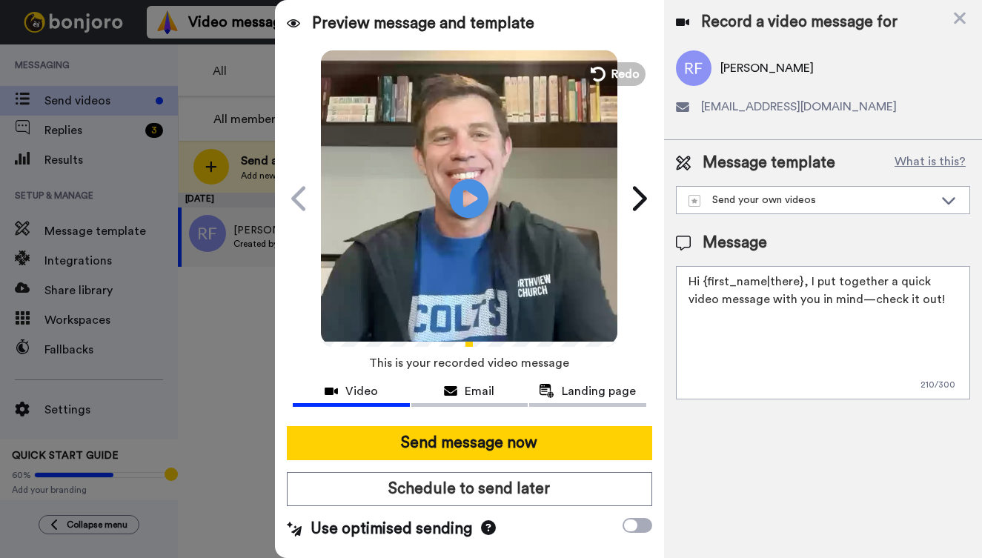
click at [468, 194] on icon "Play/Pause" at bounding box center [469, 198] width 39 height 70
drag, startPoint x: 922, startPoint y: 299, endPoint x: 685, endPoint y: 274, distance: 238.5
click at [685, 274] on textarea "Hi {first_name|there}, I put together a quick video message with you in mind—ch…" at bounding box center [823, 332] width 294 height 133
paste textarea "Kirk, I hope you had a great time visiting the Northview Westfield Campus. We w…"
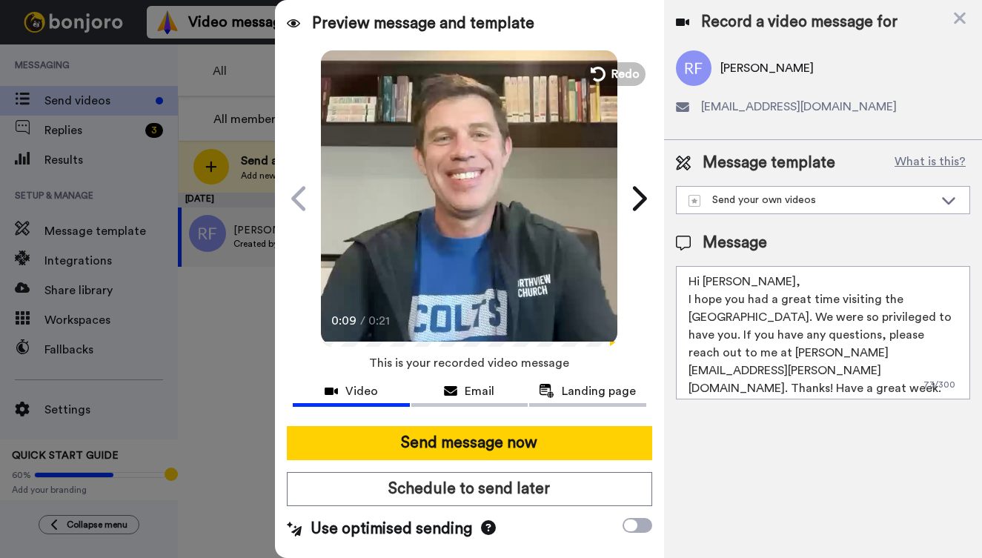
click at [723, 282] on textarea "Hi Kirk, I hope you had a great time visiting the Northview Westfield Campus. W…" at bounding box center [823, 332] width 294 height 133
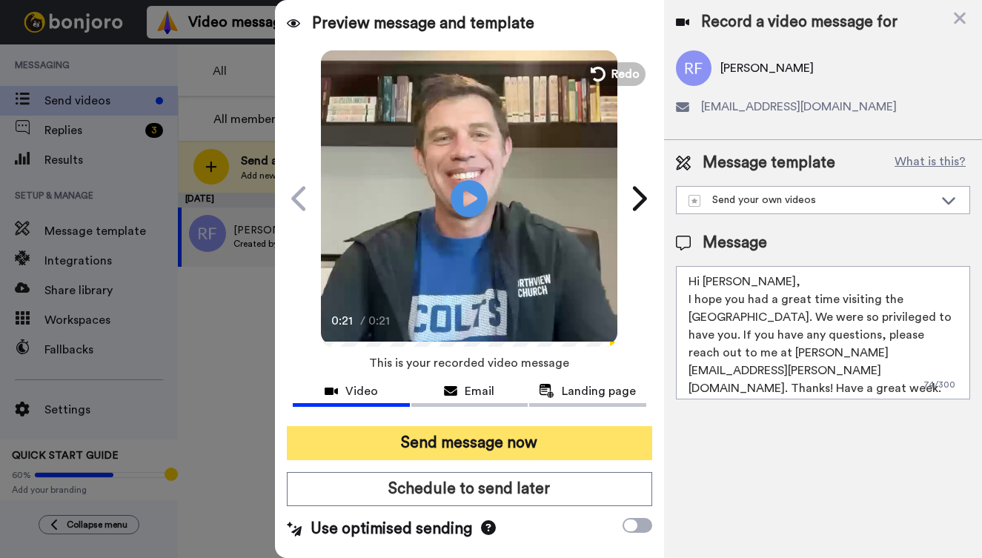
type textarea "Hi Raa, I hope you had a great time visiting the Northview Westfield Campus. We…"
click at [486, 442] on button "Send message now" at bounding box center [470, 443] width 366 height 34
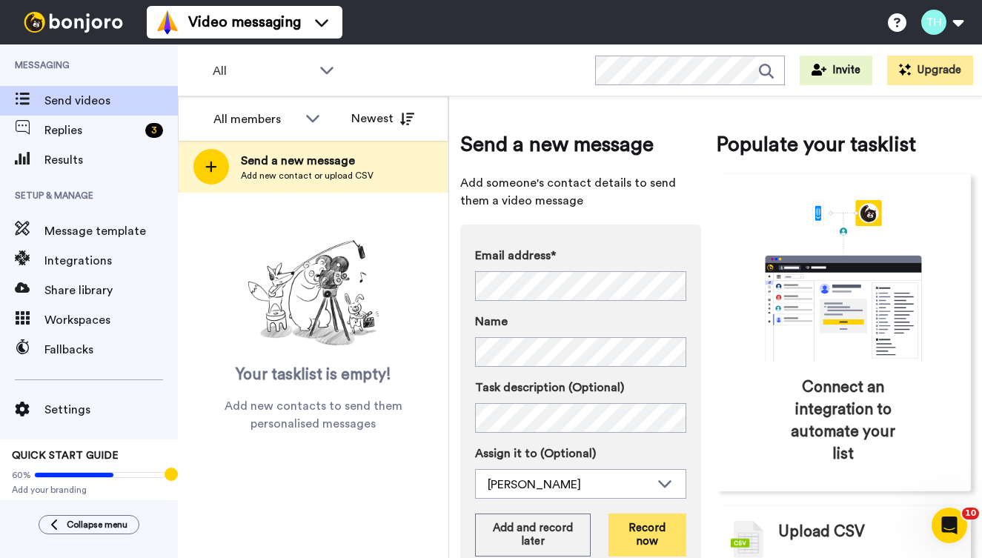
click at [657, 530] on button "Record now" at bounding box center [647, 535] width 77 height 43
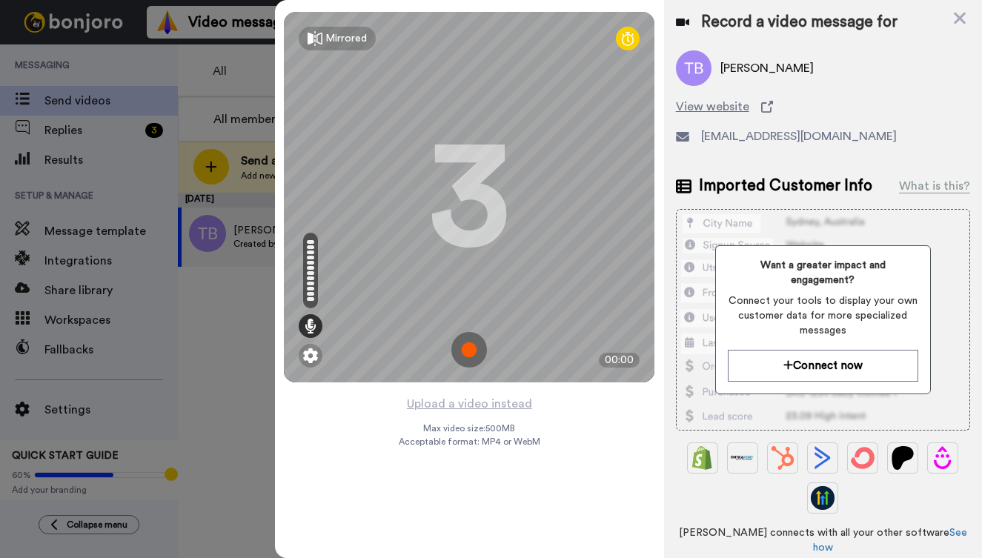
click at [469, 351] on img at bounding box center [470, 350] width 36 height 36
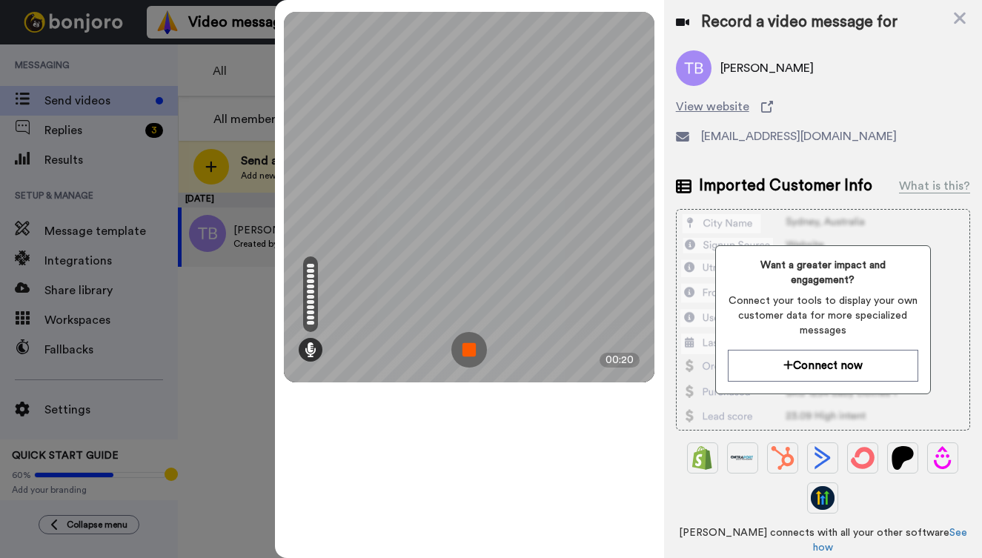
click at [473, 347] on img at bounding box center [470, 350] width 36 height 36
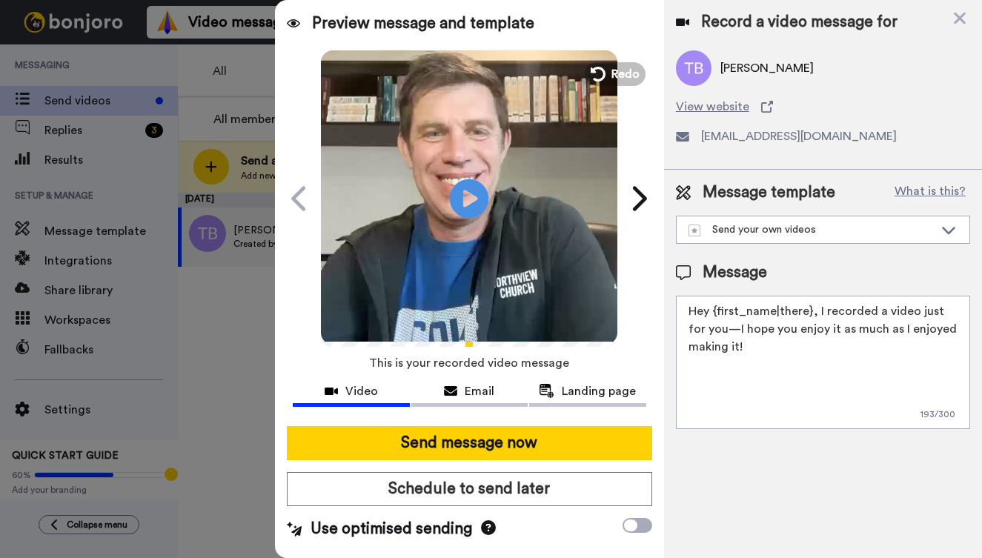
click at [466, 191] on icon "Play/Pause" at bounding box center [469, 198] width 39 height 70
drag, startPoint x: 760, startPoint y: 352, endPoint x: 691, endPoint y: 302, distance: 85.4
click at [691, 302] on textarea "Hey {first_name|there}, I recorded a video just for you—I hope you enjoy it as …" at bounding box center [823, 362] width 294 height 133
paste textarea "i [PERSON_NAME], I hope you had a great time visiting the [GEOGRAPHIC_DATA]. We…"
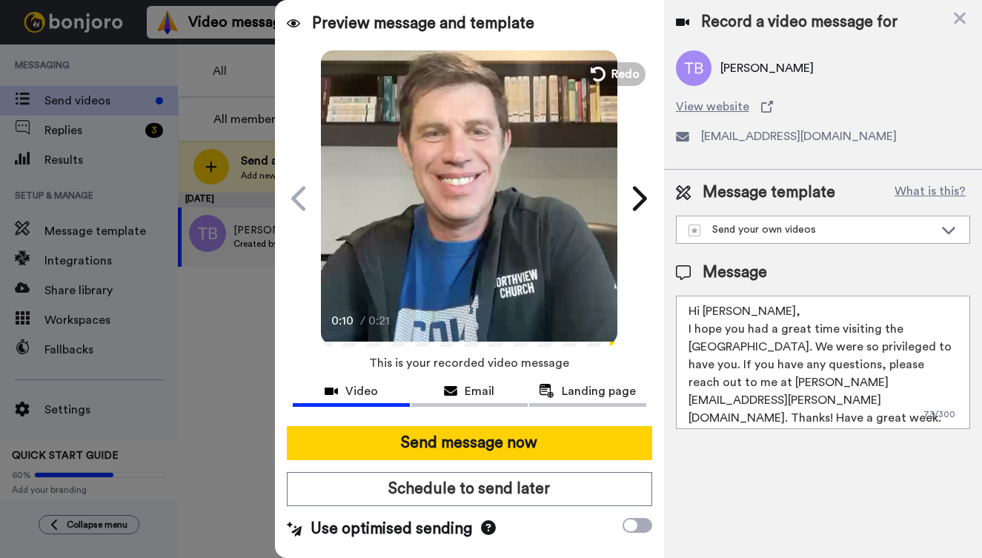
click at [723, 313] on textarea "Hi [PERSON_NAME], I hope you had a great time visiting the [GEOGRAPHIC_DATA]. W…" at bounding box center [823, 362] width 294 height 133
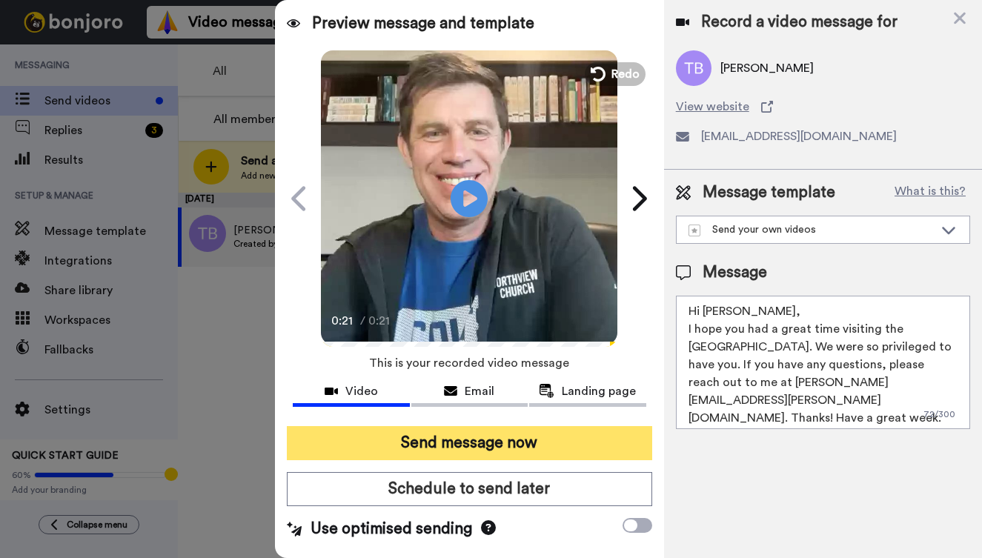
type textarea "Hi [PERSON_NAME], I hope you had a great time visiting the [GEOGRAPHIC_DATA]. W…"
click at [543, 440] on button "Send message now" at bounding box center [470, 443] width 366 height 34
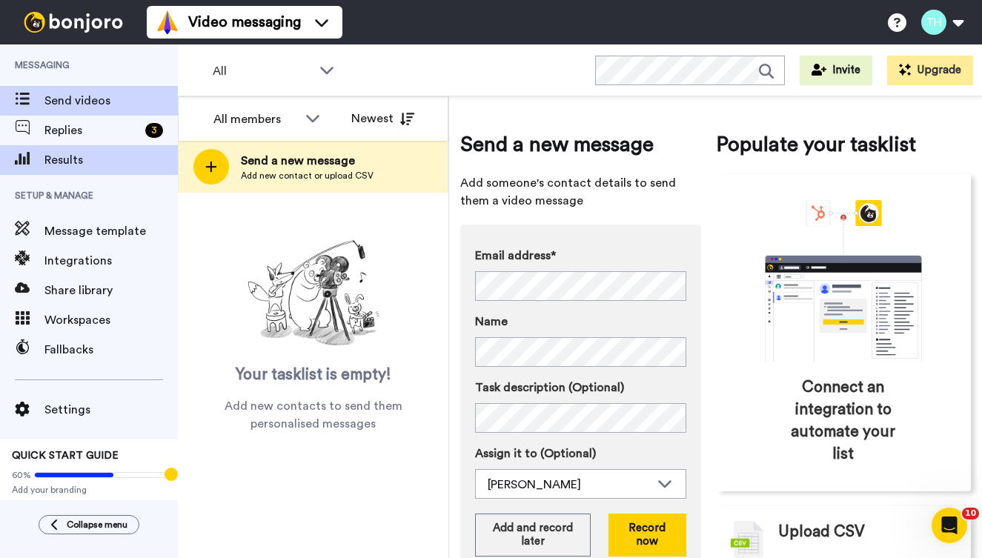
click at [70, 164] on span "Results" at bounding box center [110, 160] width 133 height 18
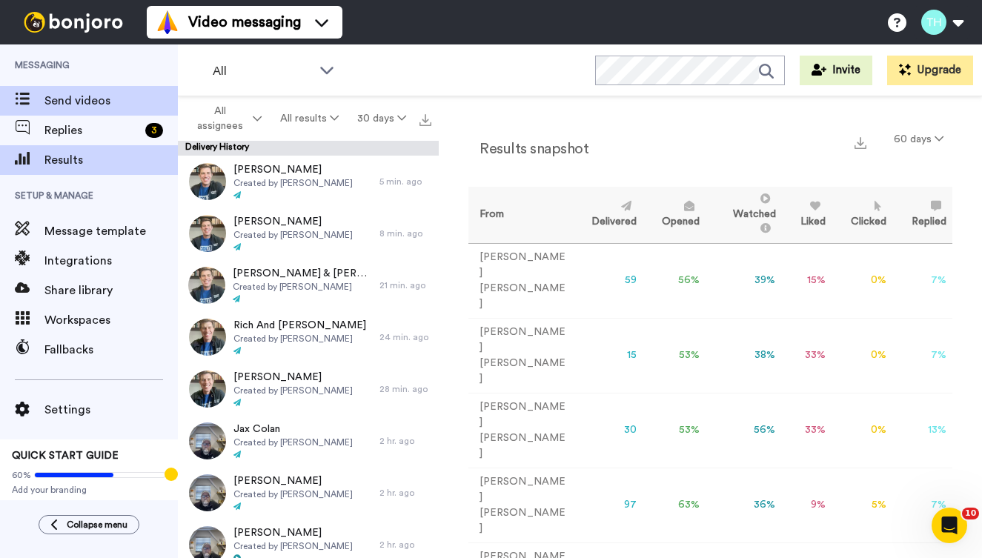
click at [89, 94] on span "Send videos" at bounding box center [110, 101] width 133 height 18
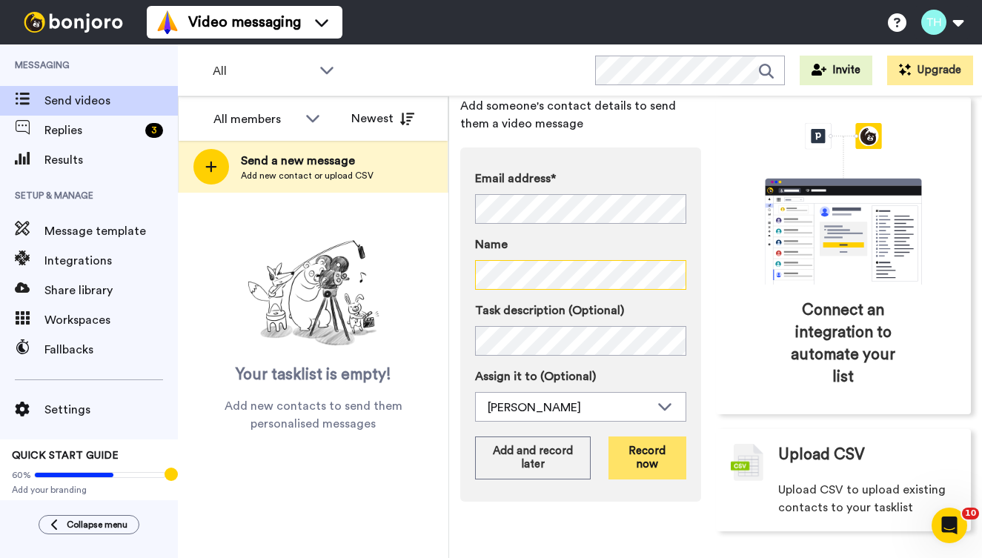
scroll to position [77, 0]
click at [649, 450] on button "Record now" at bounding box center [647, 458] width 77 height 43
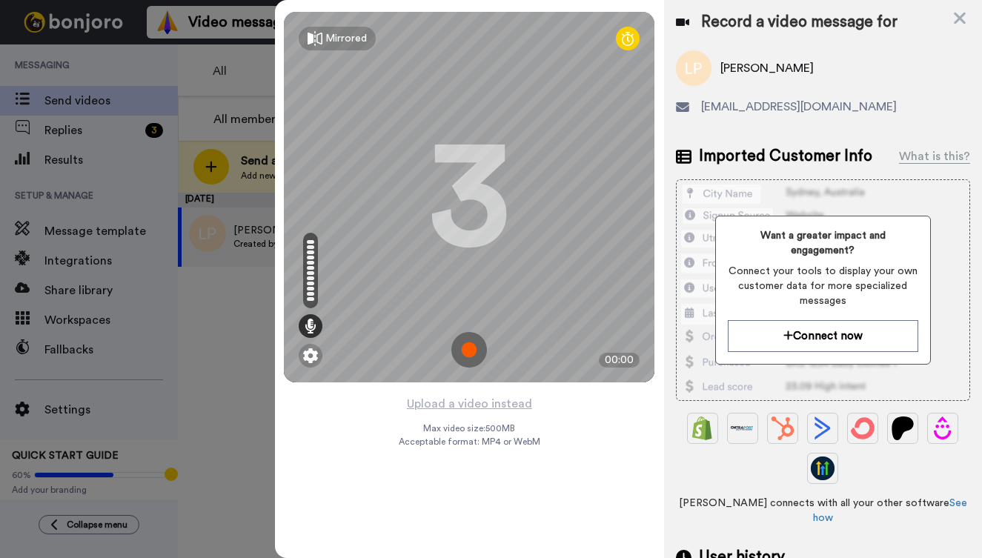
click at [466, 347] on img at bounding box center [470, 350] width 36 height 36
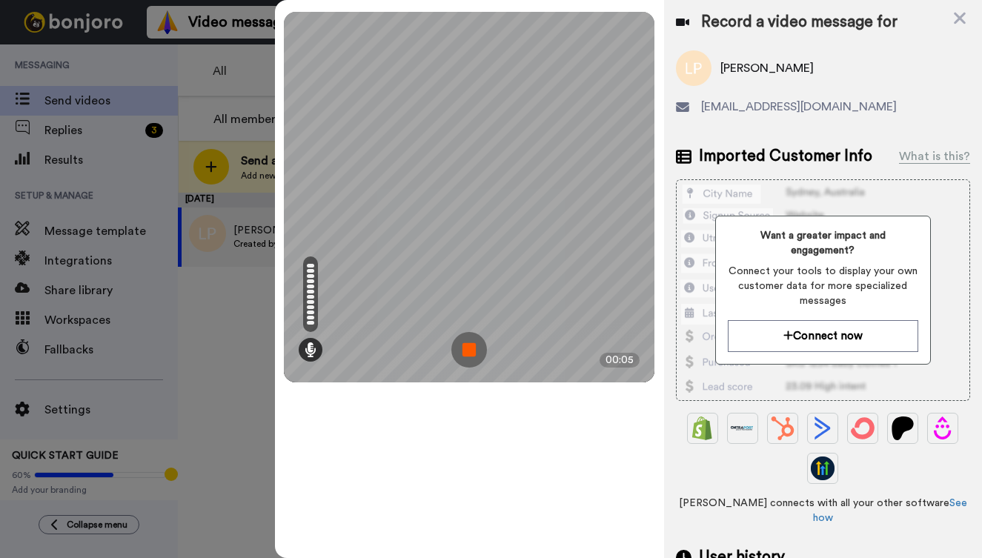
click at [465, 344] on img at bounding box center [470, 350] width 36 height 36
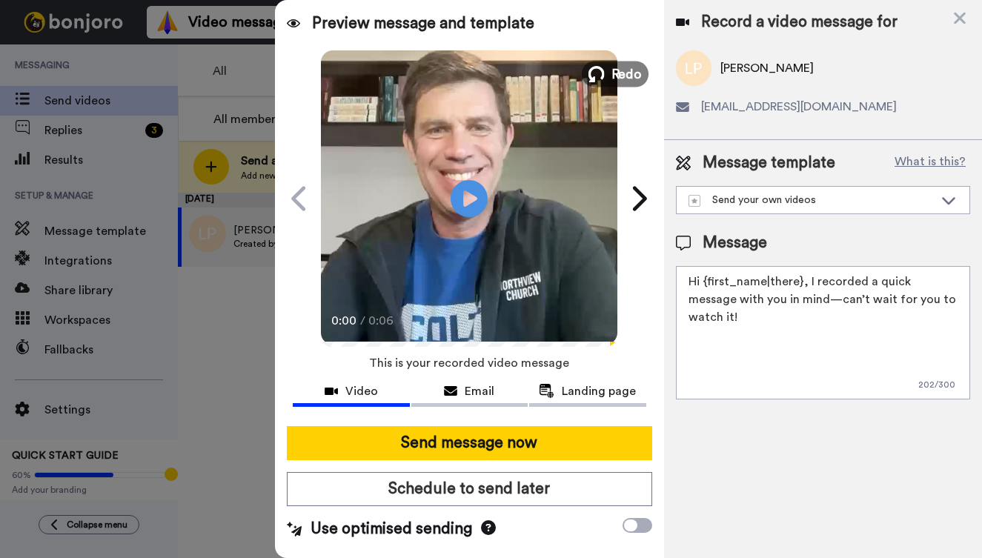
click at [611, 71] on button "Redo" at bounding box center [615, 74] width 67 height 26
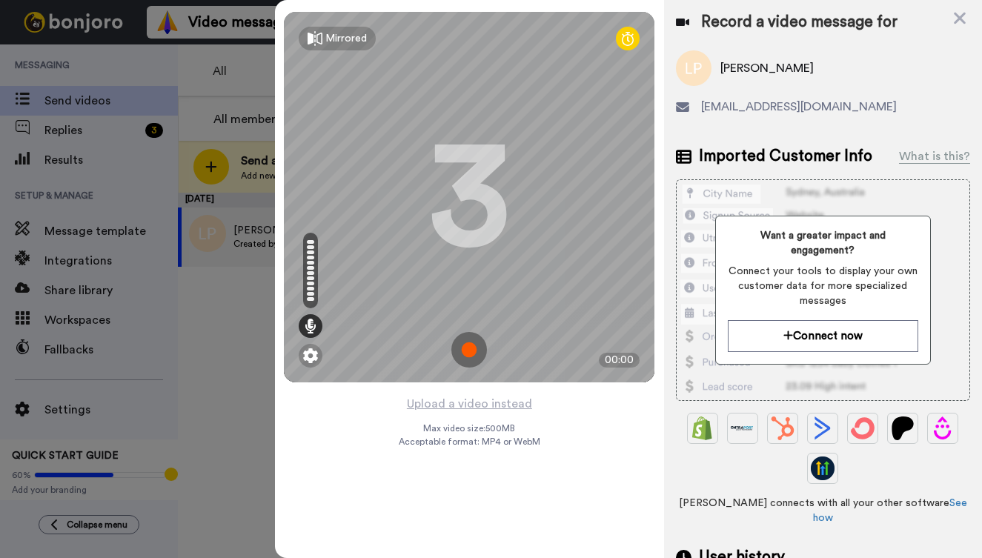
click at [472, 343] on img at bounding box center [470, 350] width 36 height 36
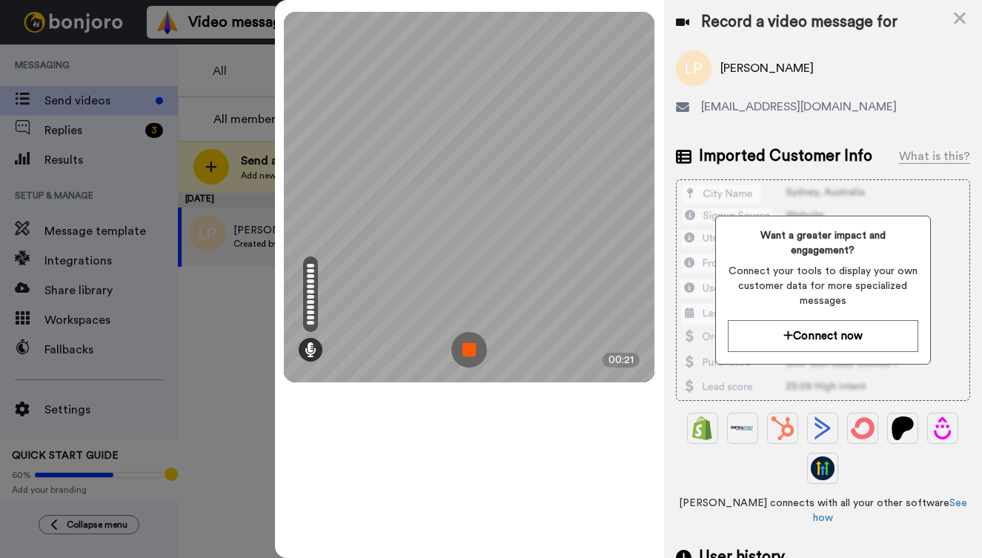
click at [472, 354] on img at bounding box center [470, 350] width 36 height 36
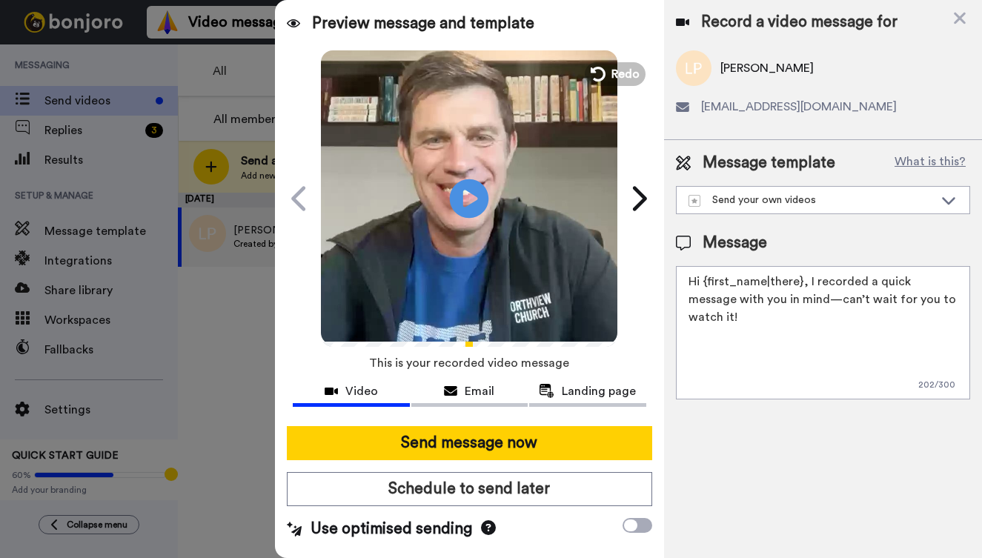
click at [471, 194] on icon "Play/Pause" at bounding box center [469, 198] width 39 height 70
drag, startPoint x: 950, startPoint y: 303, endPoint x: 681, endPoint y: 273, distance: 270.8
click at [681, 273] on textarea "Hi {first_name|there}, I recorded a quick message with you in mind—can’t wait f…" at bounding box center [823, 332] width 294 height 133
drag, startPoint x: 956, startPoint y: 300, endPoint x: 692, endPoint y: 270, distance: 266.4
click at [692, 270] on textarea "Hi {first_name|there}, I recorded a quick message with you in mind—can’t wait f…" at bounding box center [823, 332] width 294 height 133
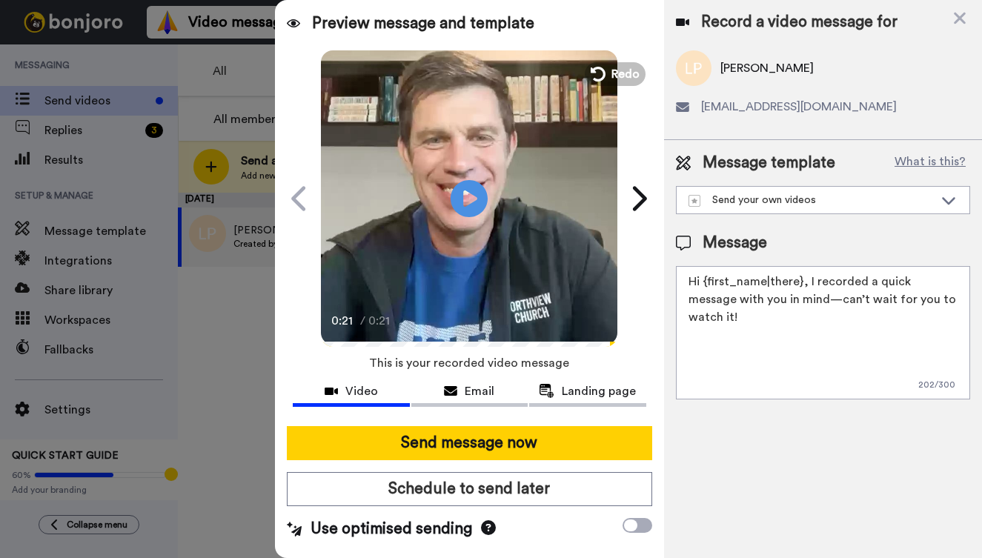
paste textarea "Kirk, I hope you had a great time visiting the Northview Westfield Campus. We w…"
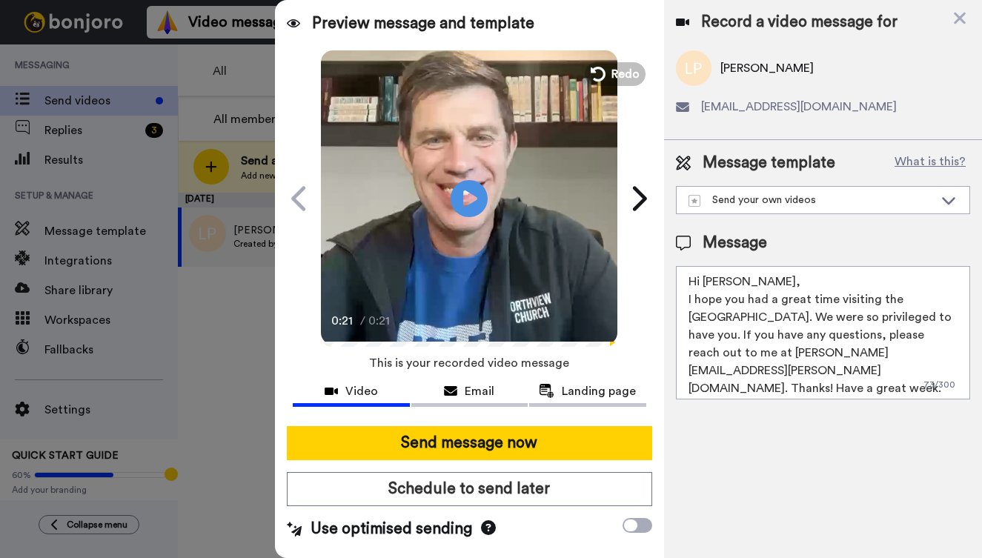
click at [723, 282] on textarea "Hi Kirk, I hope you had a great time visiting the Northview Westfield Campus. W…" at bounding box center [823, 332] width 294 height 133
type textarea "Hi Leslie, I hope you had a great time visiting the Northview Westfield Campus.…"
click at [773, 452] on div "Record a video message for Leslie Price lprice1293@gmail.com Message template W…" at bounding box center [823, 279] width 318 height 558
click at [471, 195] on icon "Play/Pause" at bounding box center [469, 198] width 39 height 70
click at [611, 75] on button "Redo" at bounding box center [615, 74] width 67 height 26
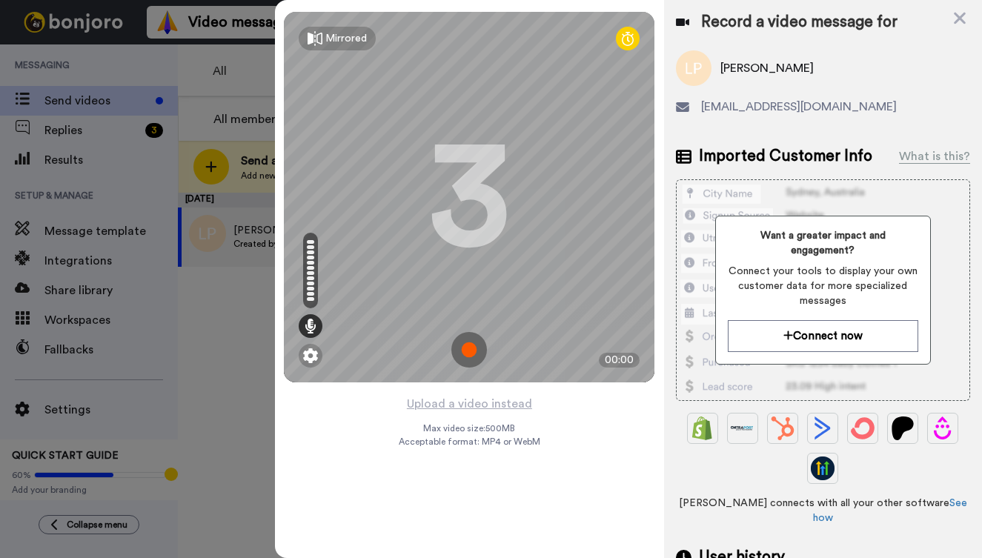
click at [471, 341] on img at bounding box center [470, 350] width 36 height 36
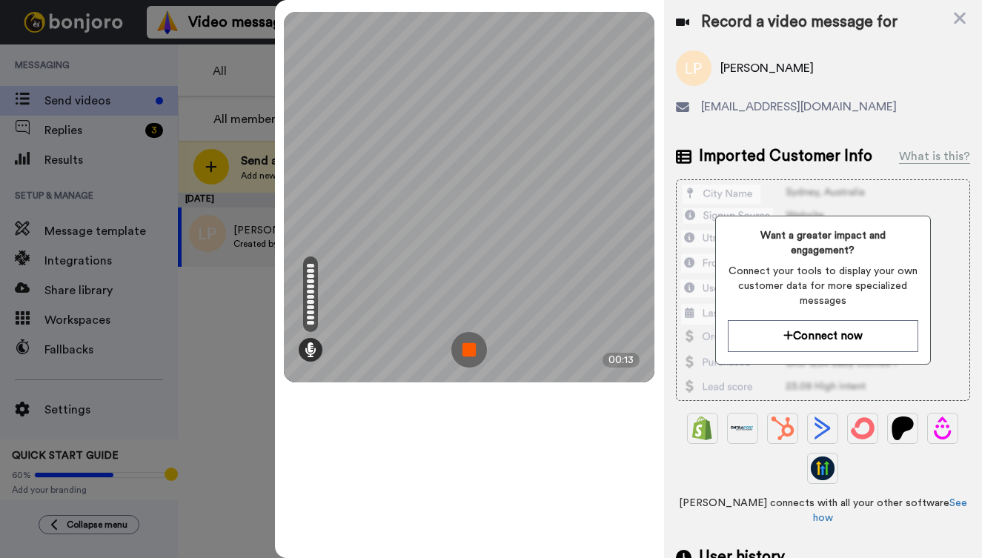
click at [472, 363] on img at bounding box center [470, 350] width 36 height 36
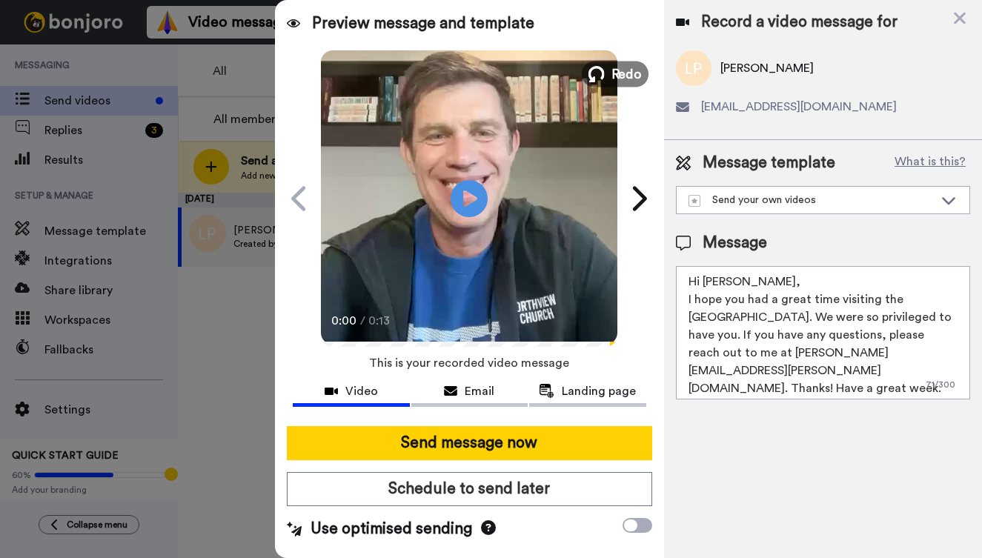
click at [611, 67] on button "Redo" at bounding box center [615, 74] width 67 height 26
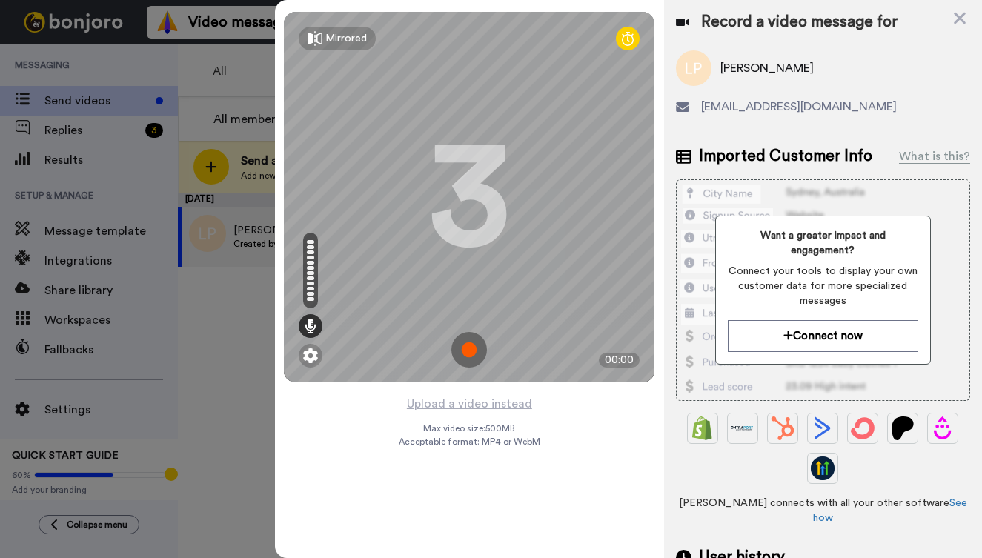
click at [466, 352] on img at bounding box center [470, 350] width 36 height 36
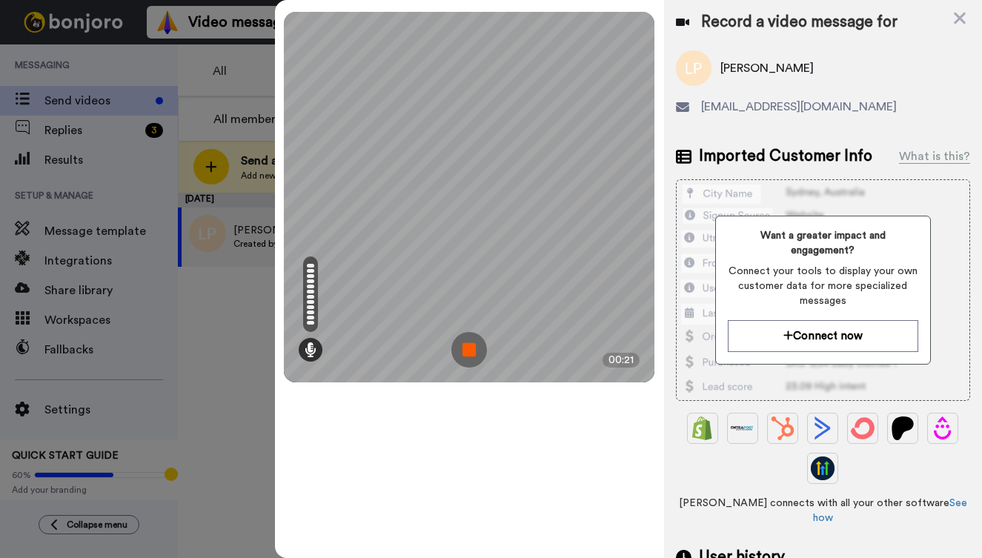
click at [467, 338] on img at bounding box center [470, 350] width 36 height 36
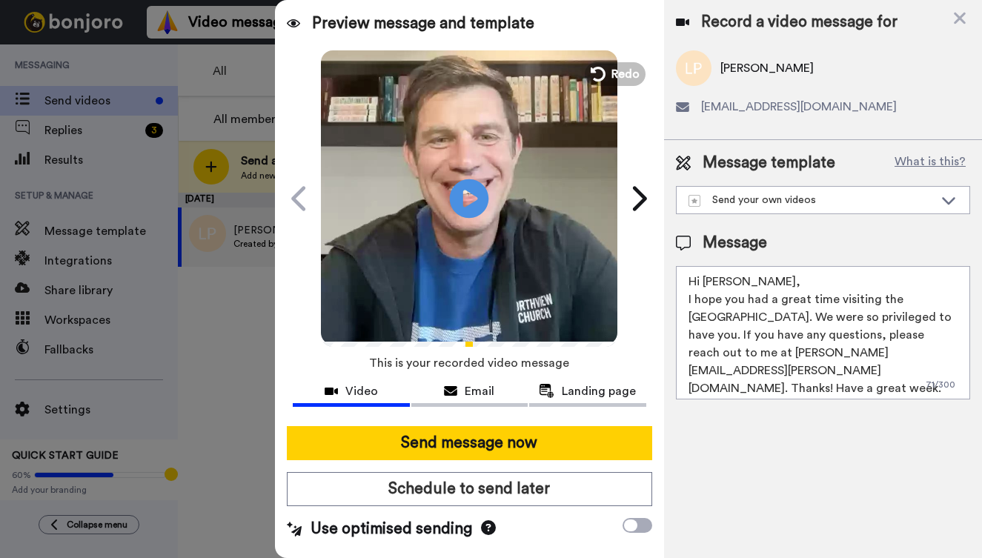
click at [469, 193] on icon "Play/Pause" at bounding box center [469, 198] width 39 height 70
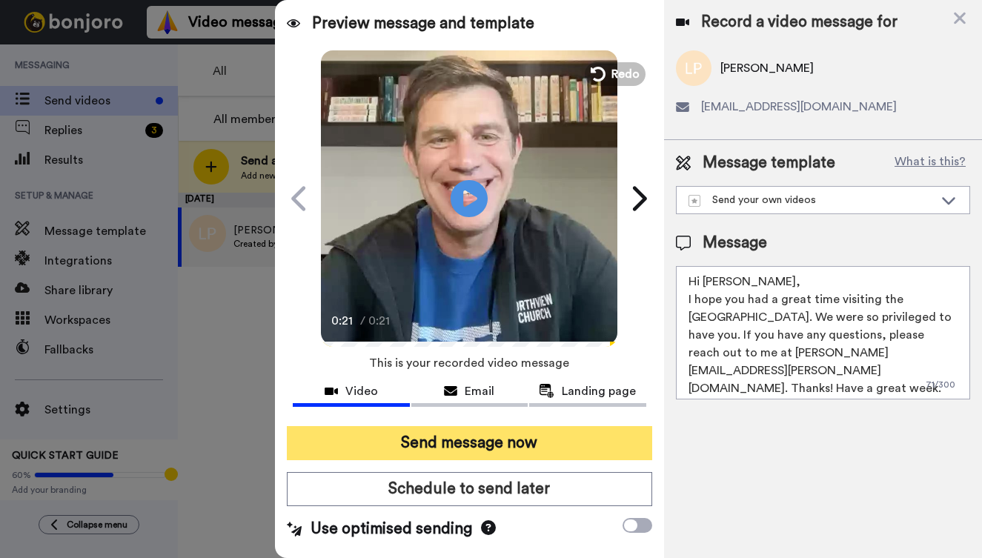
click at [544, 435] on button "Send message now" at bounding box center [470, 443] width 366 height 34
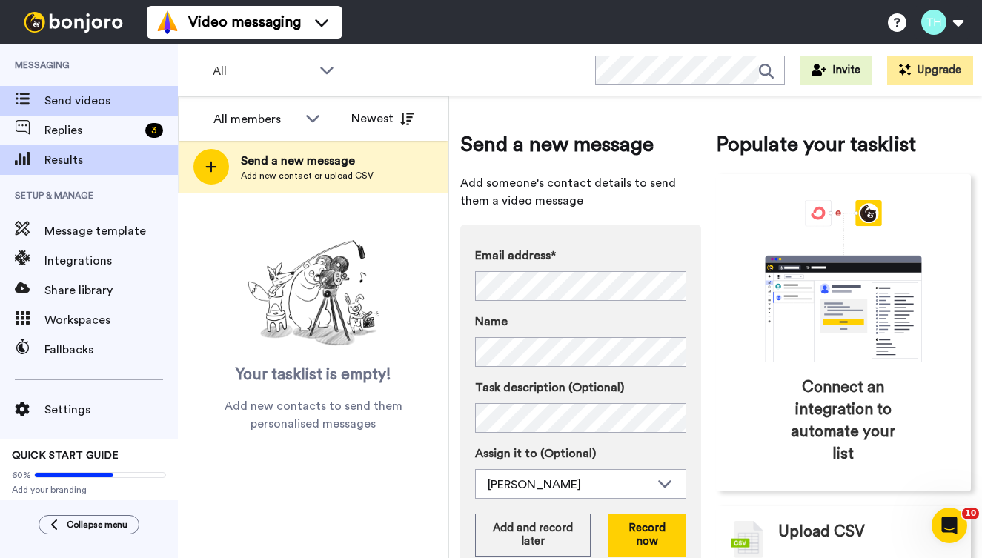
click at [67, 163] on span "Results" at bounding box center [110, 160] width 133 height 18
